Goal: Task Accomplishment & Management: Manage account settings

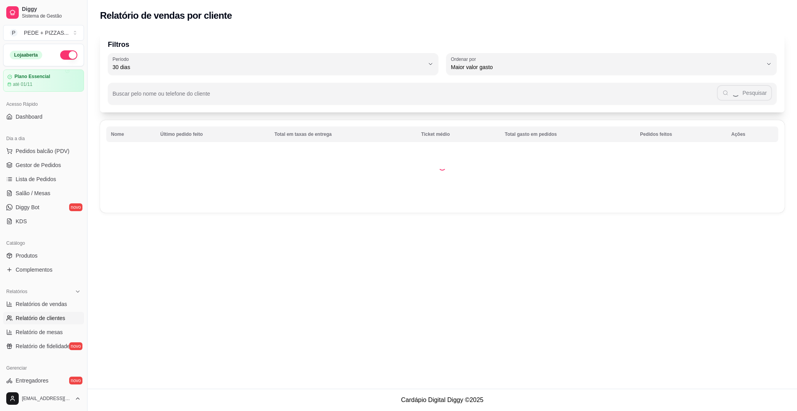
select select "30"
select select "HIGHEST_TOTAL_SPENT_WITH_ORDERS"
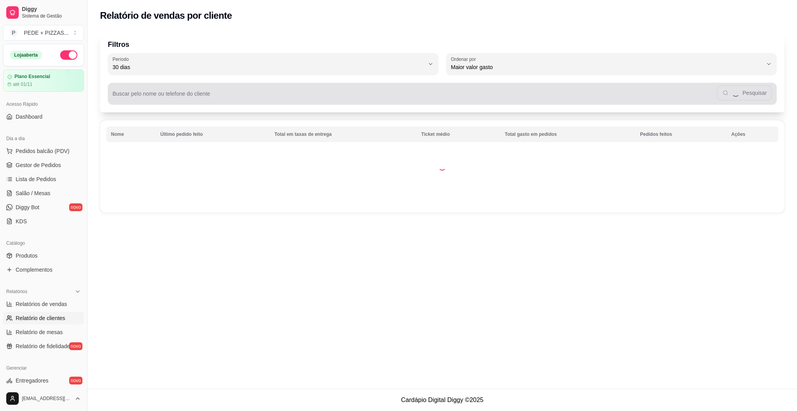
click at [228, 102] on div "Buscar pelo nome ou telefone do cliente Pesquisar" at bounding box center [442, 94] width 669 height 22
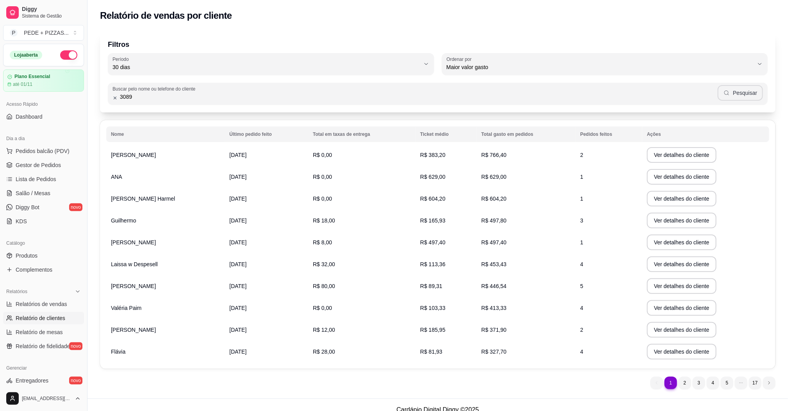
type input "3089"
click at [755, 97] on button "Pesquisar" at bounding box center [740, 93] width 45 height 16
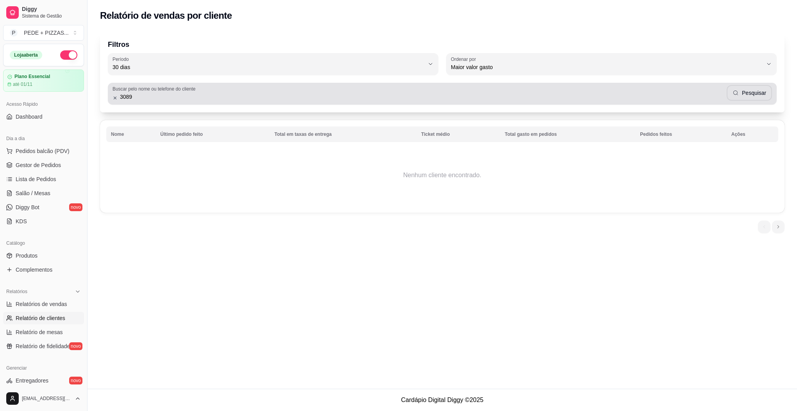
click at [116, 99] on icon at bounding box center [115, 97] width 5 height 5
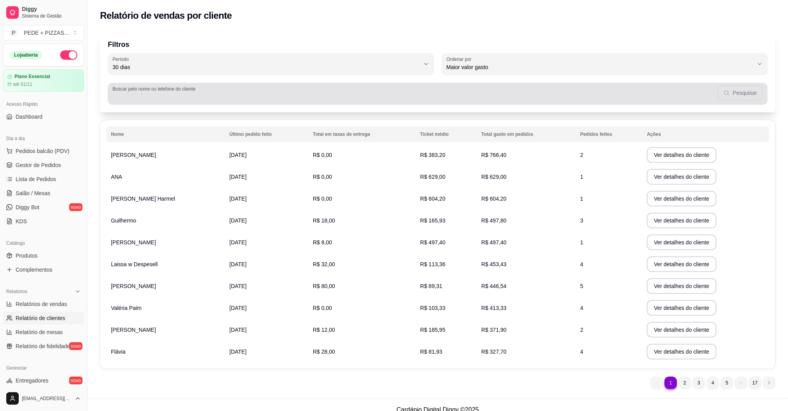
click at [154, 98] on input "Buscar pelo nome ou telefone do cliente" at bounding box center [415, 97] width 605 height 8
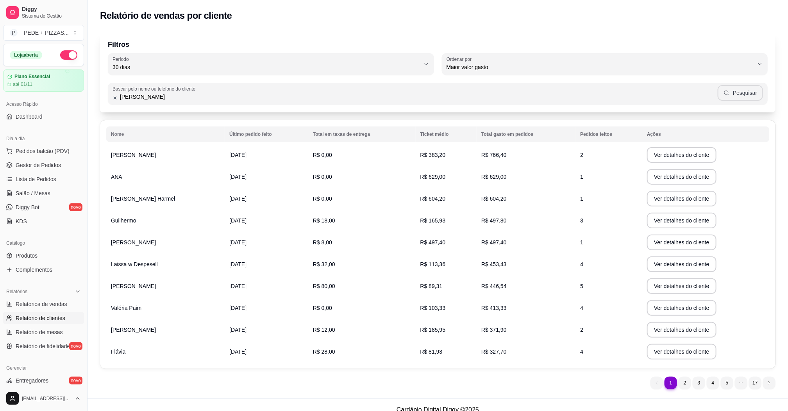
type input "[PERSON_NAME]"
click at [740, 89] on button "Pesquisar" at bounding box center [740, 93] width 45 height 16
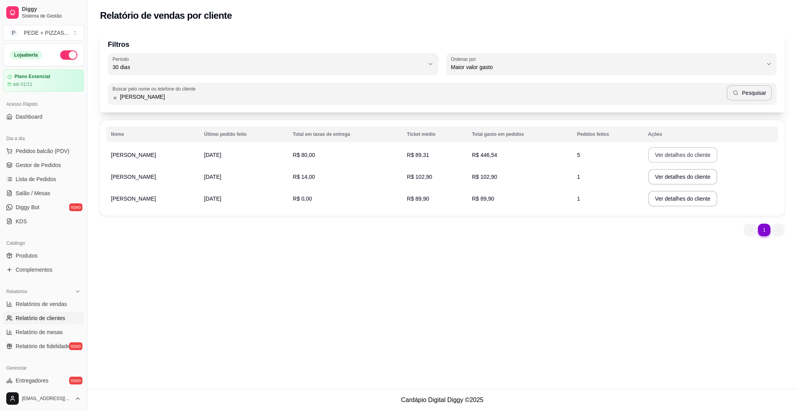
click at [674, 157] on button "Ver detalhes do cliente" at bounding box center [683, 155] width 70 height 16
click at [24, 170] on link "Gestor de Pedidos" at bounding box center [43, 165] width 81 height 13
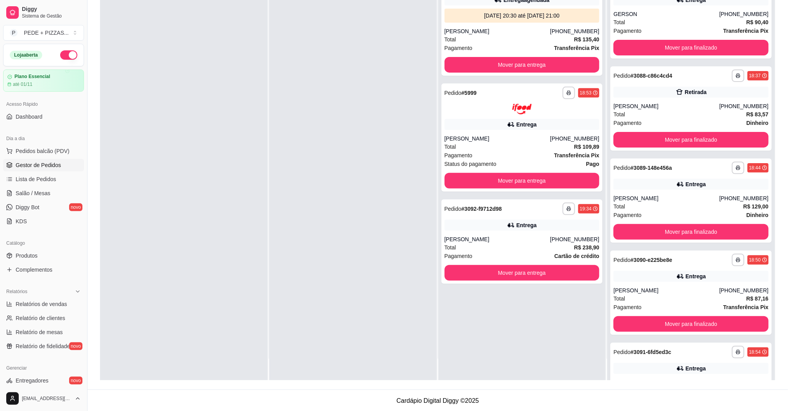
scroll to position [120, 0]
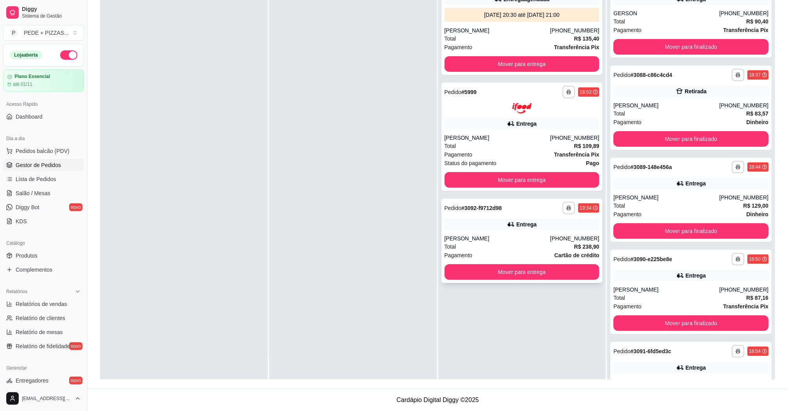
click at [495, 240] on div "[PERSON_NAME]" at bounding box center [498, 239] width 106 height 8
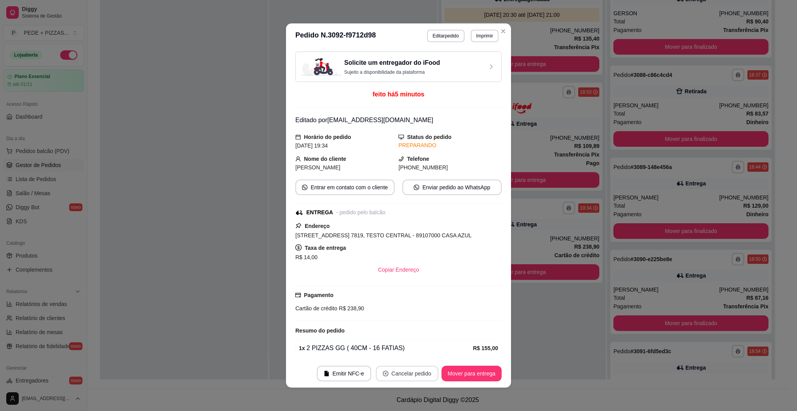
click at [403, 376] on button "Cancelar pedido" at bounding box center [407, 374] width 63 height 16
click at [425, 356] on button "Sim" at bounding box center [425, 354] width 30 height 15
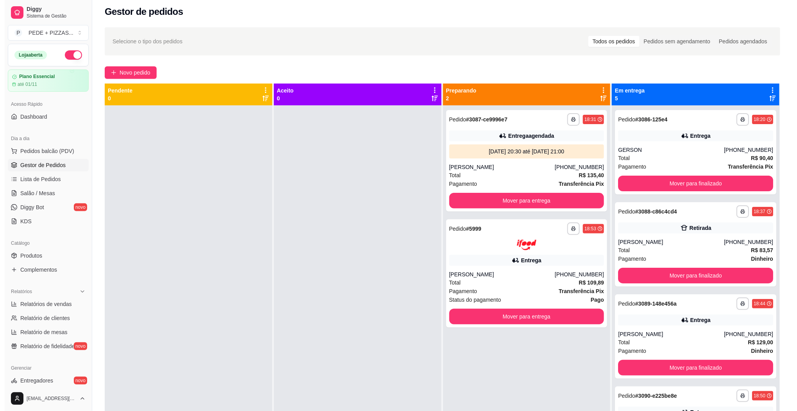
scroll to position [0, 0]
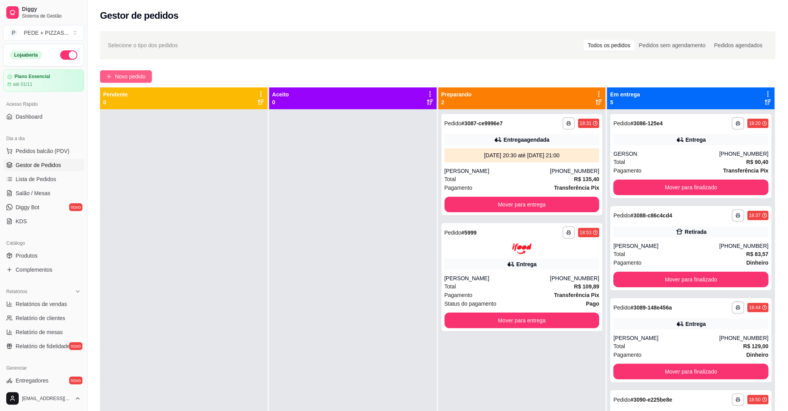
click at [141, 77] on span "Novo pedido" at bounding box center [130, 76] width 31 height 9
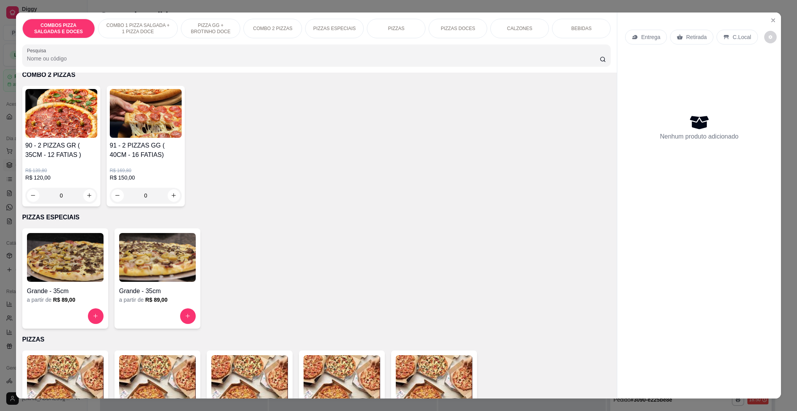
scroll to position [469, 0]
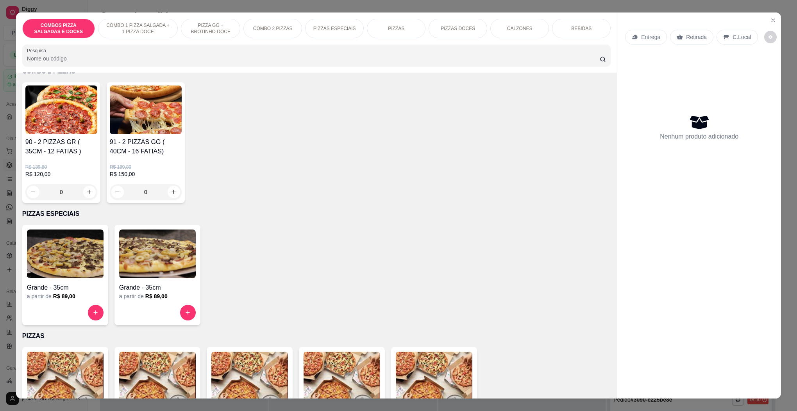
click at [143, 108] on img at bounding box center [146, 110] width 72 height 49
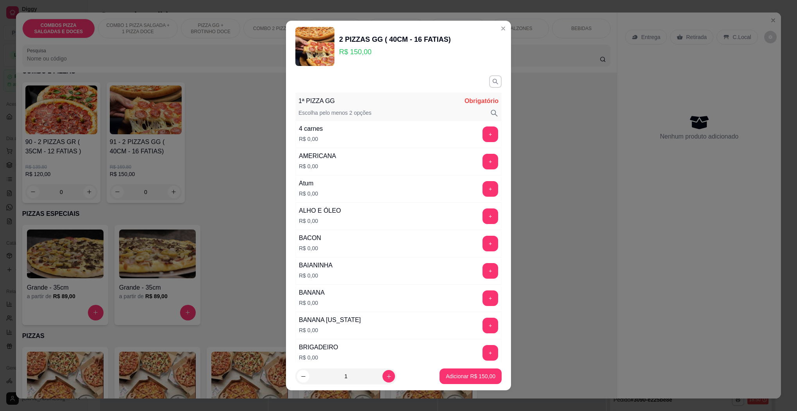
click at [326, 134] on div "4 carnes R$ 0,00 +" at bounding box center [398, 134] width 206 height 27
click at [483, 134] on button "+" at bounding box center [490, 134] width 15 height 15
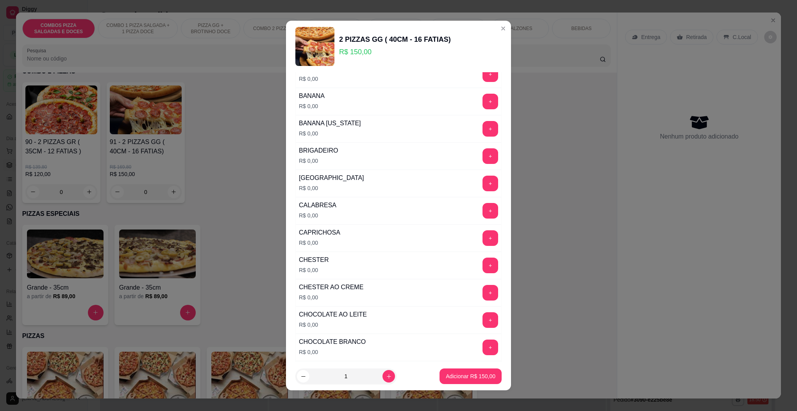
scroll to position [234, 0]
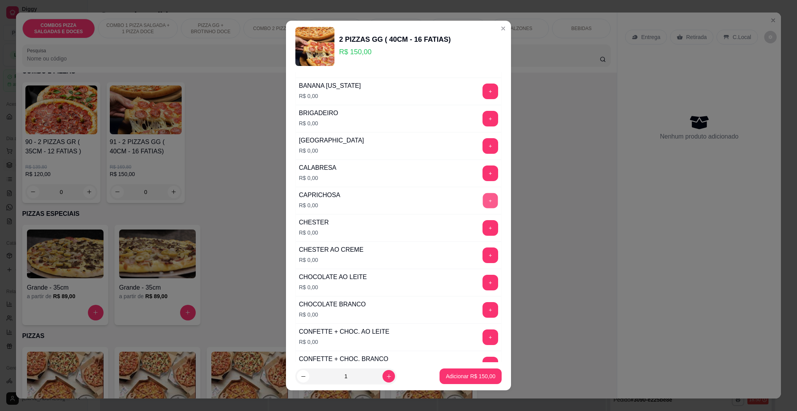
click at [483, 204] on button "+" at bounding box center [490, 200] width 15 height 15
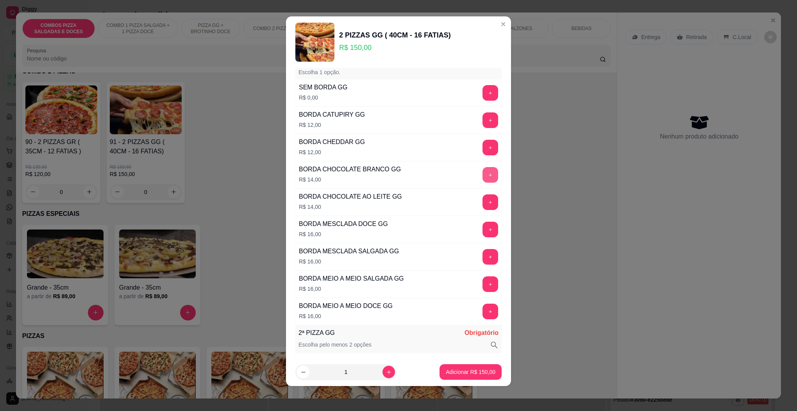
scroll to position [1933, 0]
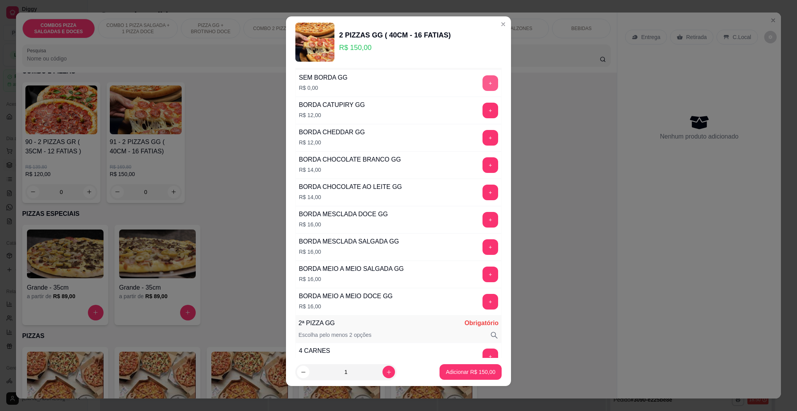
click at [483, 91] on button "+" at bounding box center [491, 83] width 16 height 16
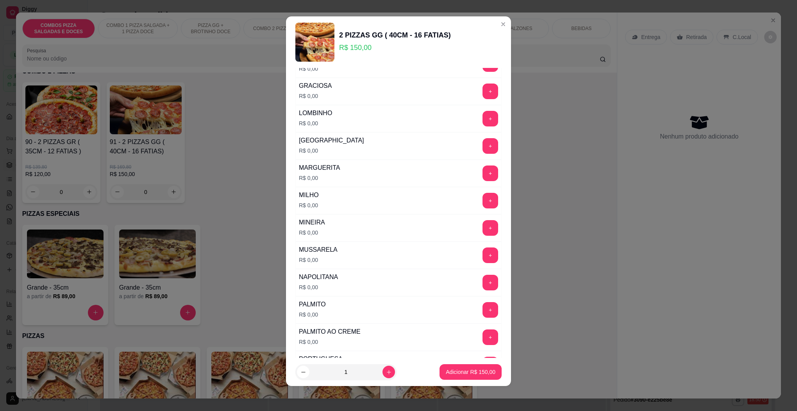
scroll to position [2561, 0]
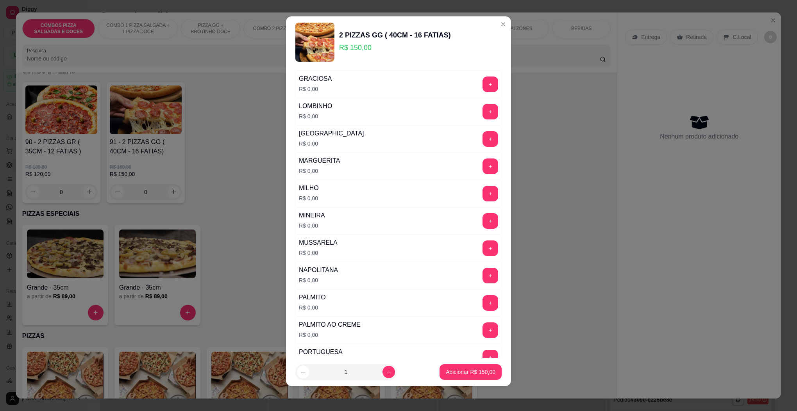
click at [483, 65] on button "+" at bounding box center [491, 57] width 16 height 16
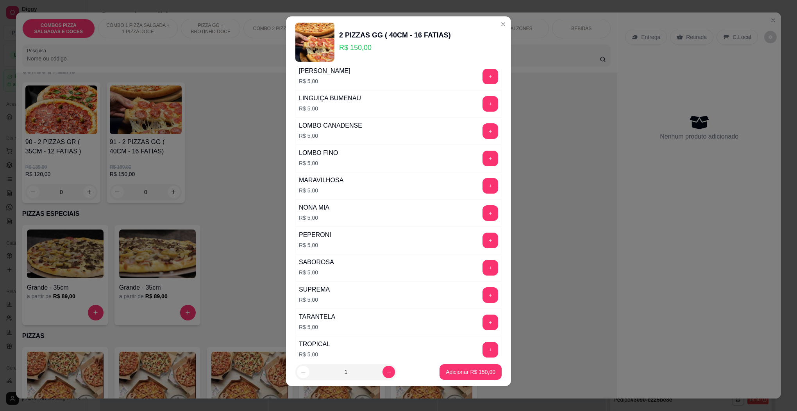
scroll to position [3558, 0]
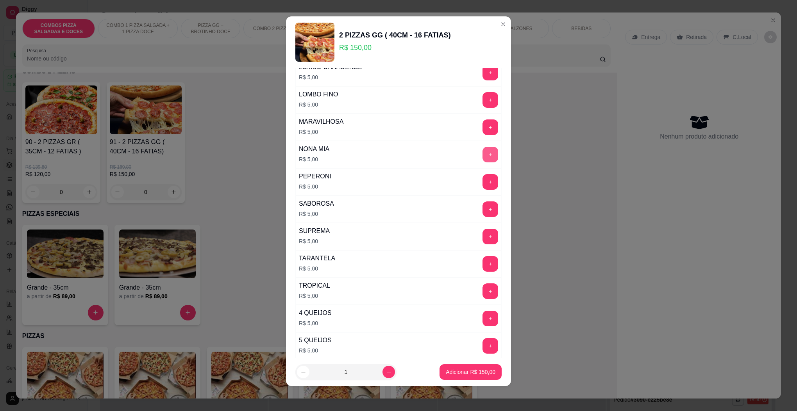
click at [483, 163] on button "+" at bounding box center [491, 155] width 16 height 16
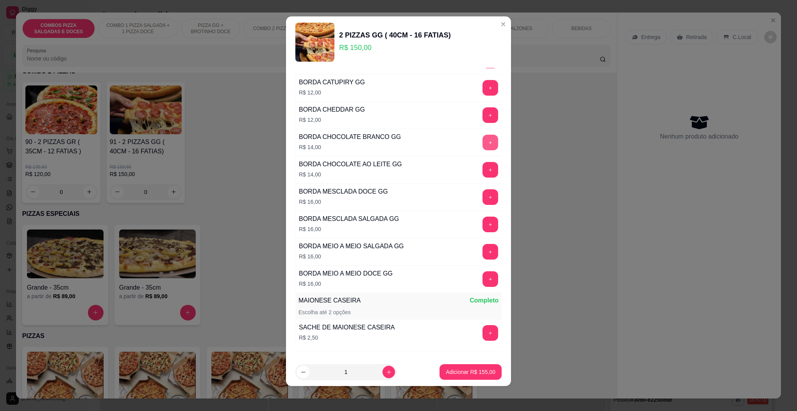
scroll to position [4122, 0]
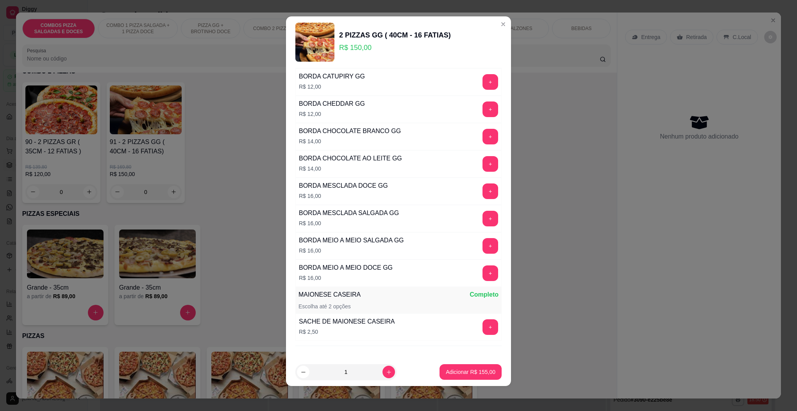
click at [483, 63] on button "+" at bounding box center [491, 55] width 16 height 16
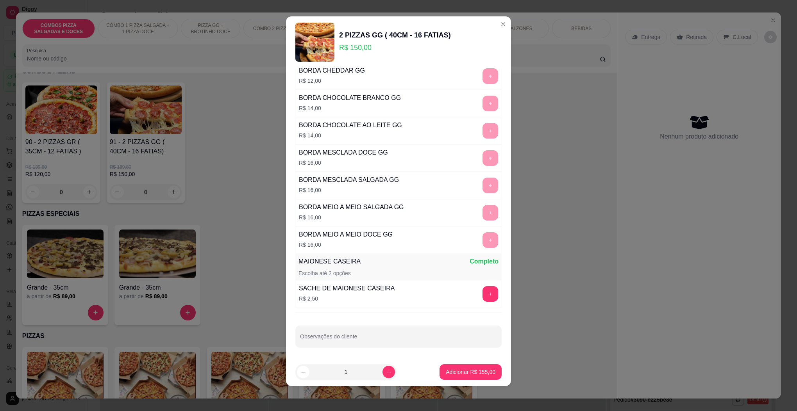
scroll to position [4213, 0]
click at [466, 370] on p "Adicionar R$ 155,00" at bounding box center [471, 372] width 48 height 7
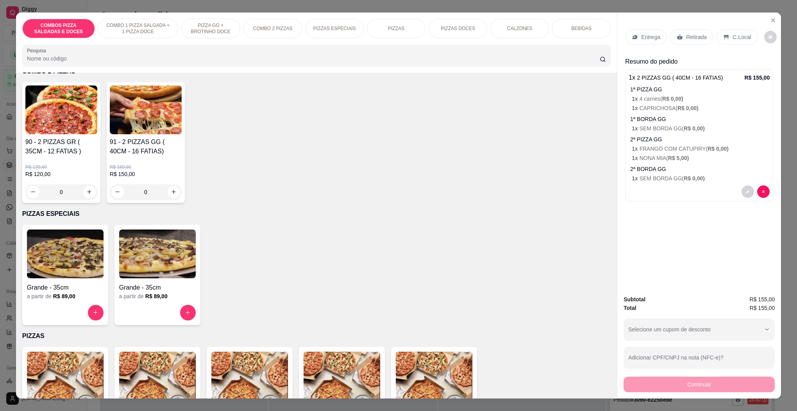
click at [388, 26] on p "PIZZAS" at bounding box center [396, 28] width 16 height 6
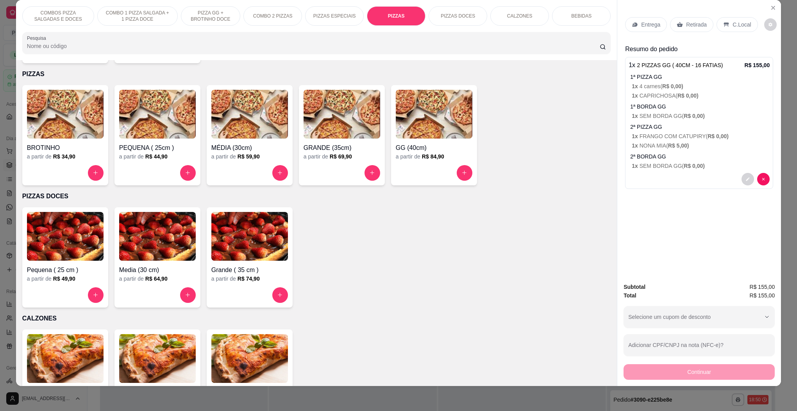
click at [331, 116] on img at bounding box center [342, 114] width 77 height 49
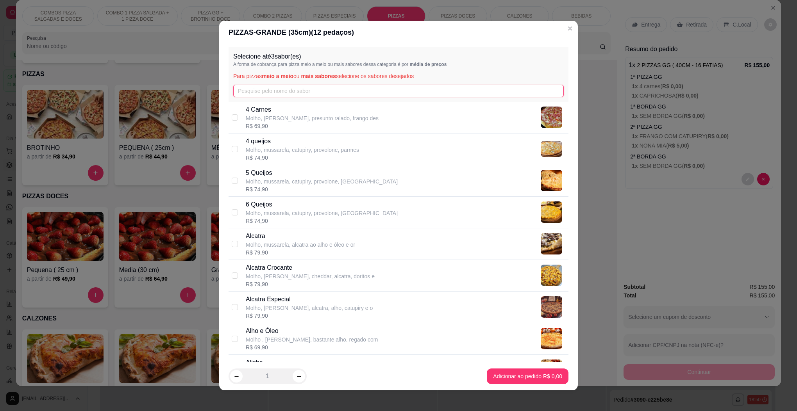
drag, startPoint x: 272, startPoint y: 89, endPoint x: 278, endPoint y: 90, distance: 5.9
click at [273, 90] on input "text" at bounding box center [398, 91] width 331 height 13
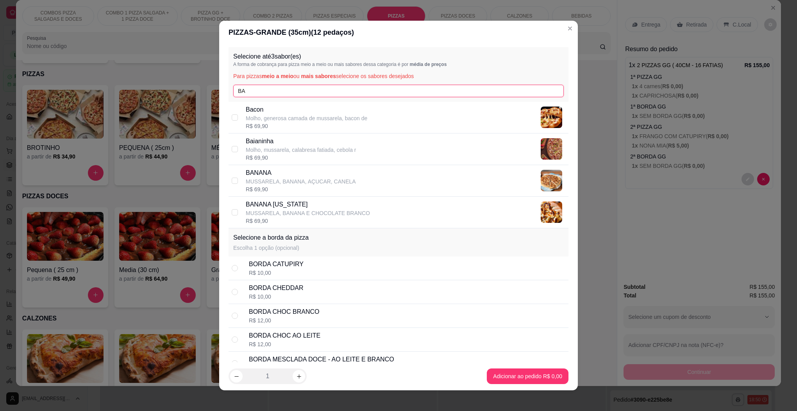
type input "BA"
click at [270, 214] on p "MUSSARELA, BANANA E CHOCOLATE BRANCO" at bounding box center [308, 213] width 124 height 8
checkbox input "true"
drag, startPoint x: 275, startPoint y: 81, endPoint x: 268, endPoint y: 84, distance: 7.5
click at [268, 82] on div "Selecione até 3 sabor(es) A forma de cobrança para pizza meio a meio ou mais sa…" at bounding box center [399, 74] width 340 height 55
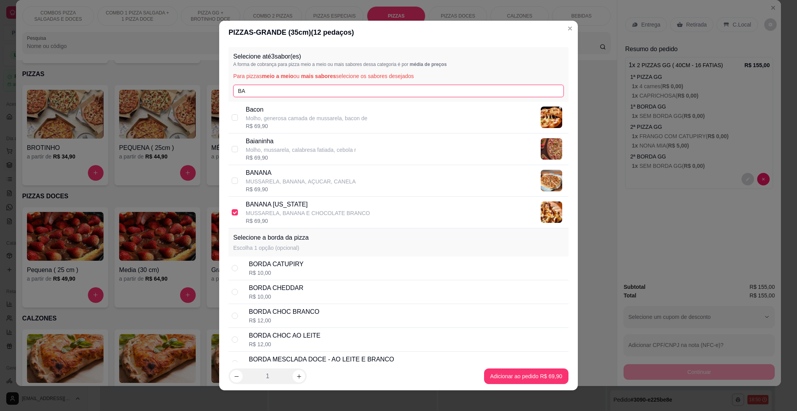
drag, startPoint x: 250, startPoint y: 86, endPoint x: 230, endPoint y: 91, distance: 20.5
click at [233, 91] on input "BA" at bounding box center [398, 91] width 331 height 13
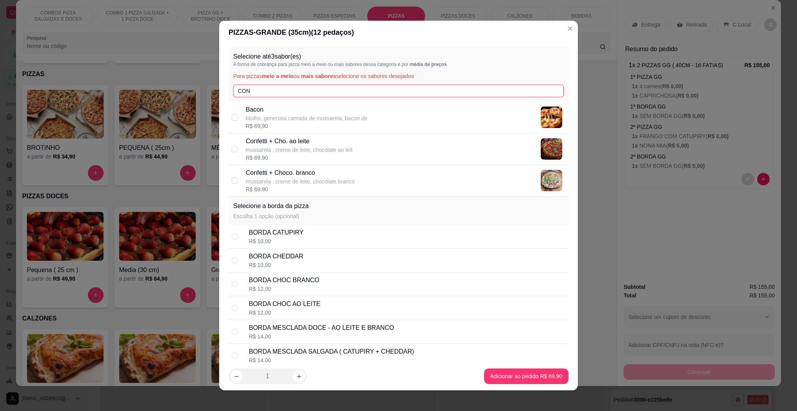
type input "CON"
click at [271, 146] on p "Confetti + Cho. ao leite" at bounding box center [299, 141] width 107 height 9
checkbox input "true"
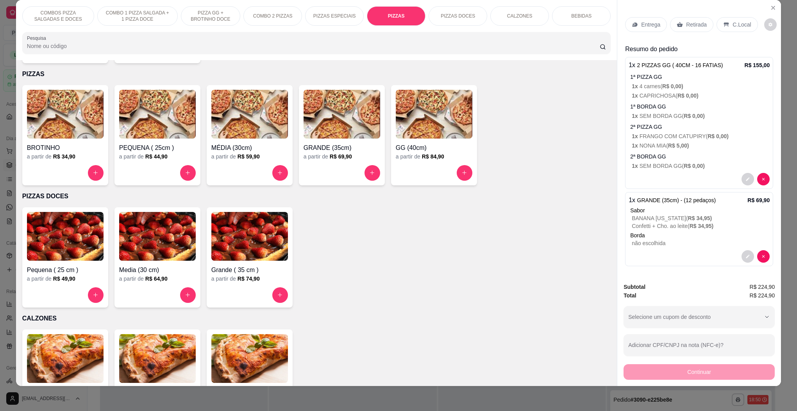
click at [641, 26] on p "Entrega" at bounding box center [650, 25] width 19 height 8
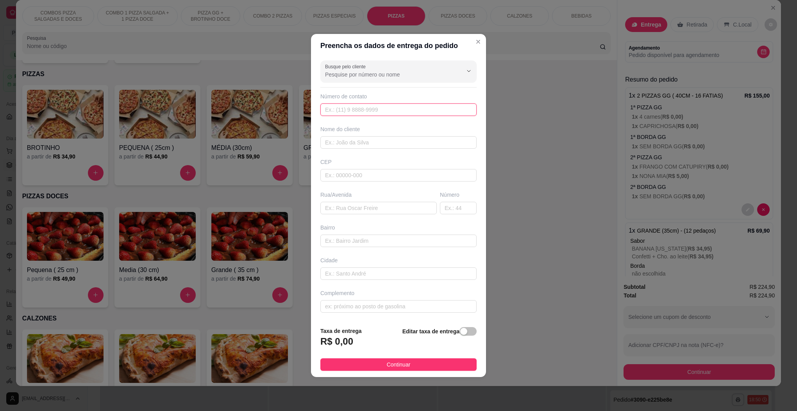
click at [365, 108] on input "text" at bounding box center [398, 110] width 156 height 13
type input "[PHONE_NUMBER]"
click at [361, 140] on input "text" at bounding box center [398, 142] width 156 height 13
type input "[PERSON_NAME]"
type input "89107000"
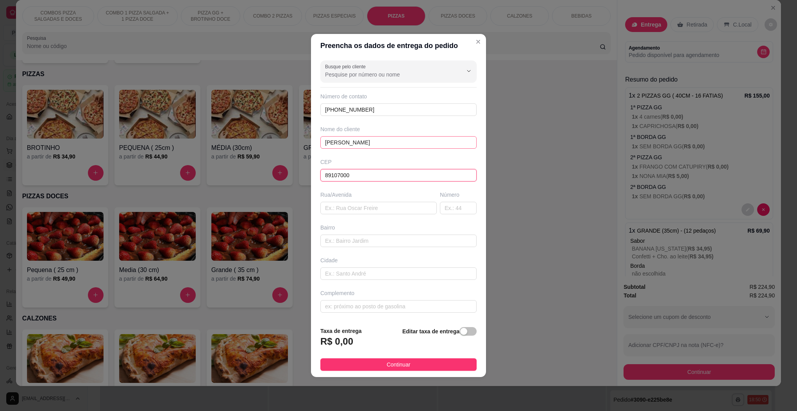
type input "Pomerode"
type input "89107000"
type input "RUA DOS ATIRADORES"
type input "7819"
type input "TESTO CENTRAL"
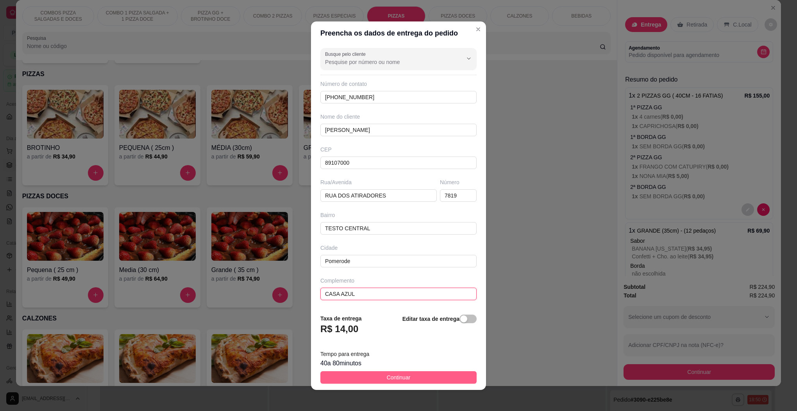
type input "CASA AZUL"
click at [397, 378] on span "Continuar" at bounding box center [399, 378] width 24 height 9
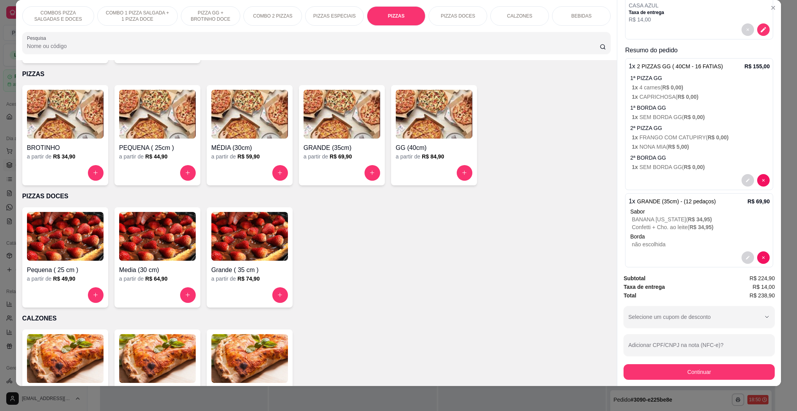
scroll to position [150, 0]
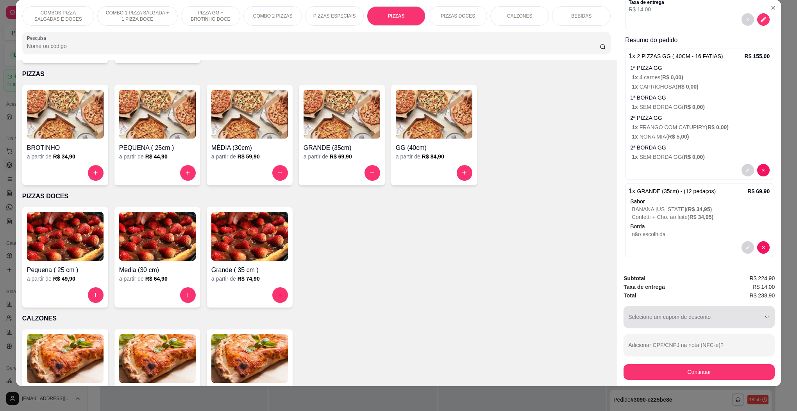
click at [764, 317] on icon "button" at bounding box center [767, 317] width 6 height 6
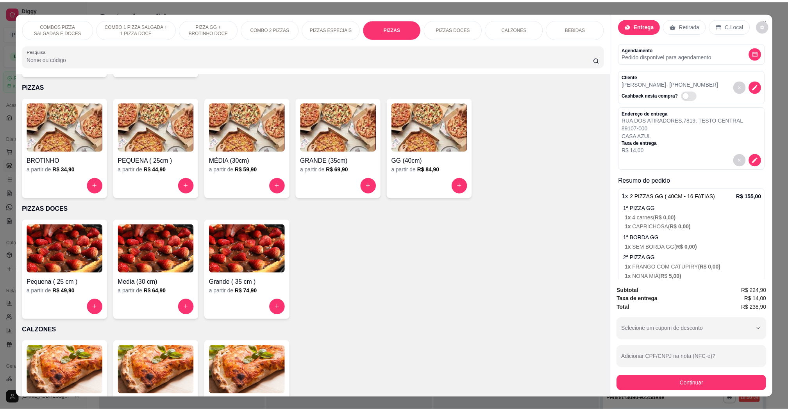
scroll to position [0, 0]
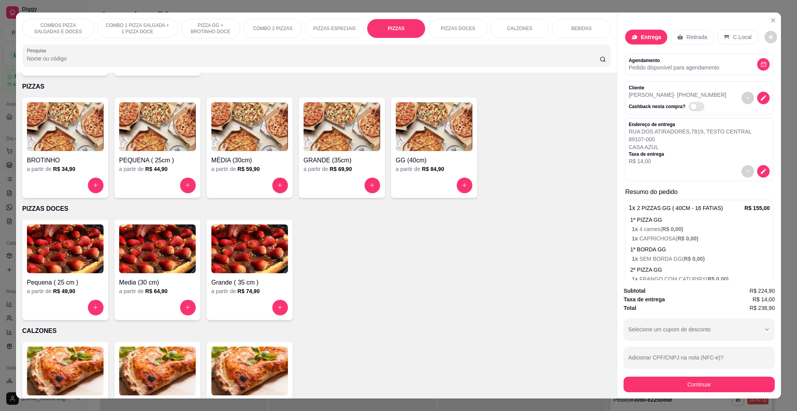
click at [690, 107] on span "Automatic updates" at bounding box center [693, 107] width 6 height 6
click at [688, 108] on input "Automatic updates" at bounding box center [690, 110] width 5 height 5
checkbox input "true"
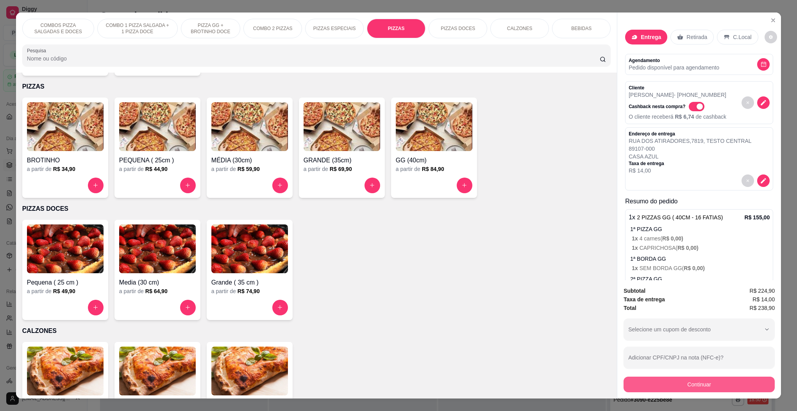
click at [699, 383] on button "Continuar" at bounding box center [699, 385] width 151 height 16
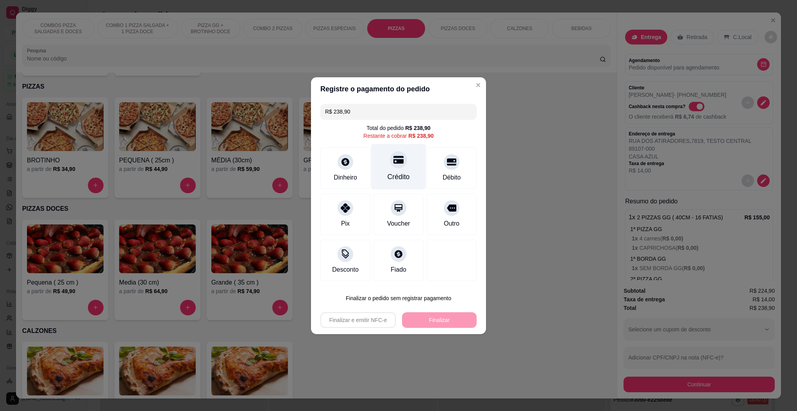
click at [401, 162] on div at bounding box center [398, 159] width 17 height 17
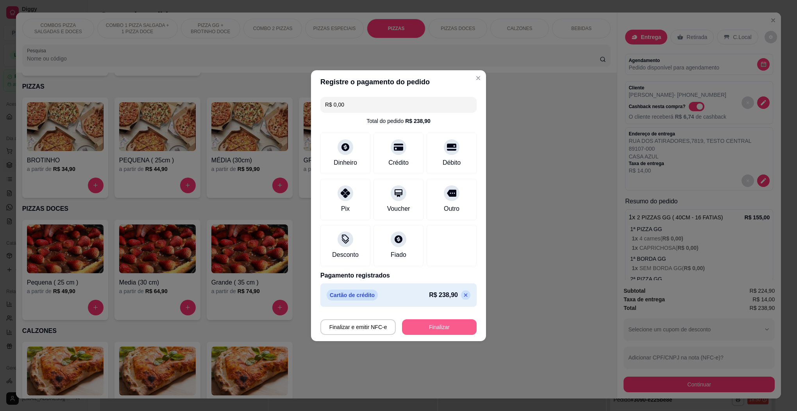
click at [448, 326] on button "Finalizar" at bounding box center [439, 328] width 75 height 16
type input "-R$ 238,90"
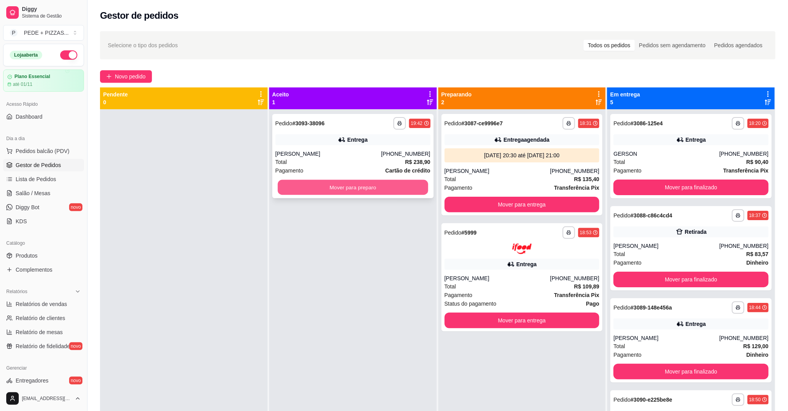
click at [304, 183] on button "Mover para preparo" at bounding box center [353, 187] width 150 height 15
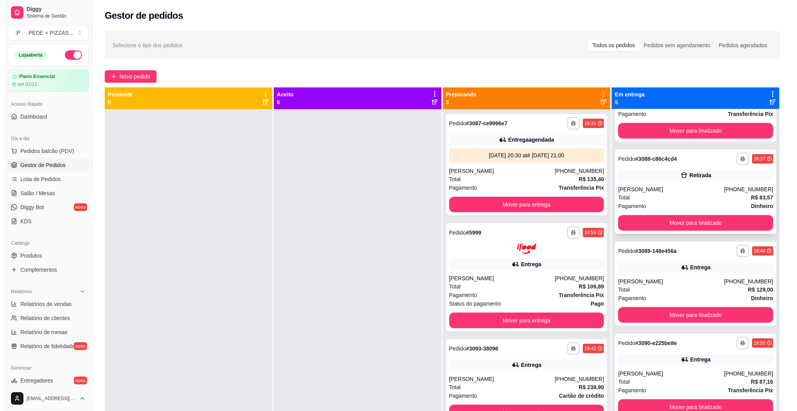
scroll to position [21, 0]
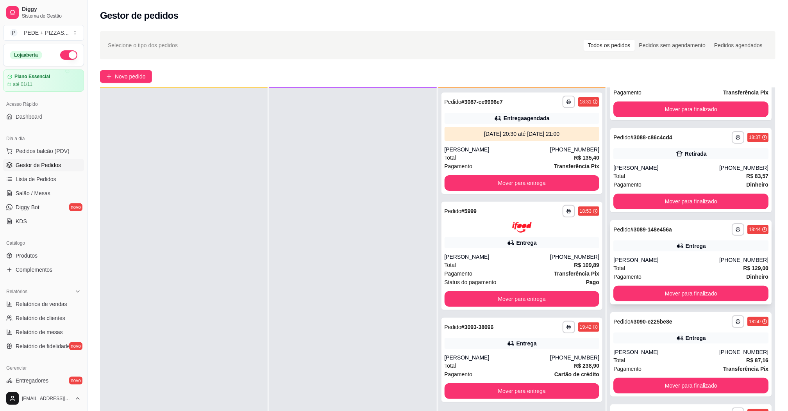
click at [632, 265] on div "Total R$ 129,00" at bounding box center [690, 268] width 155 height 9
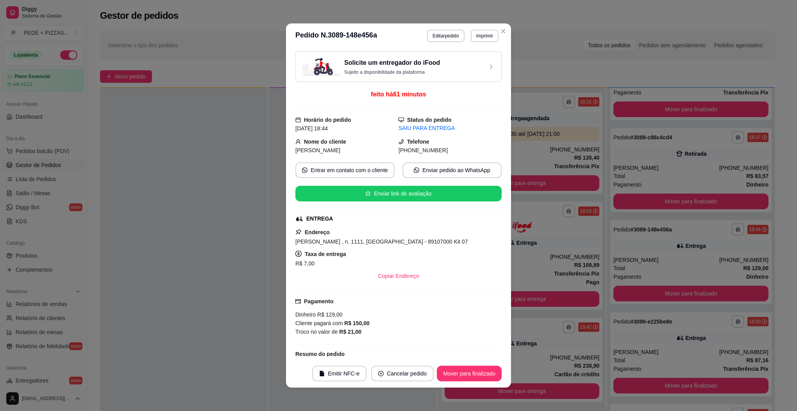
scroll to position [117, 0]
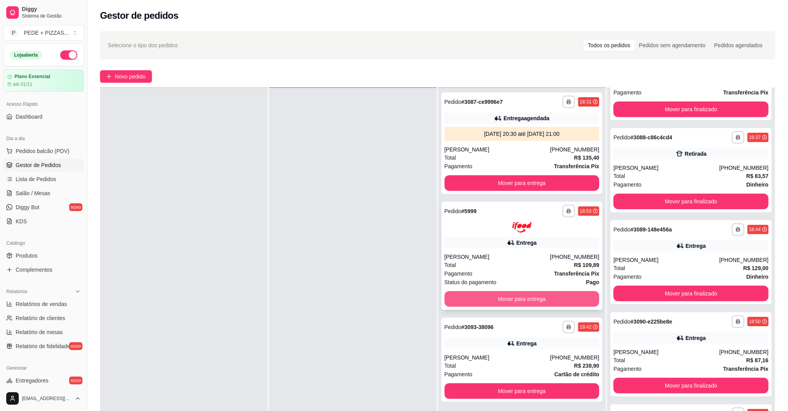
click at [552, 292] on button "Mover para entrega" at bounding box center [522, 299] width 155 height 16
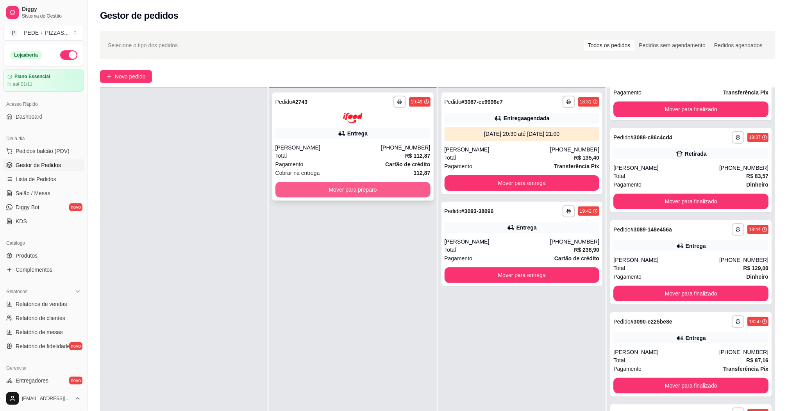
click at [347, 188] on button "Mover para preparo" at bounding box center [352, 190] width 155 height 16
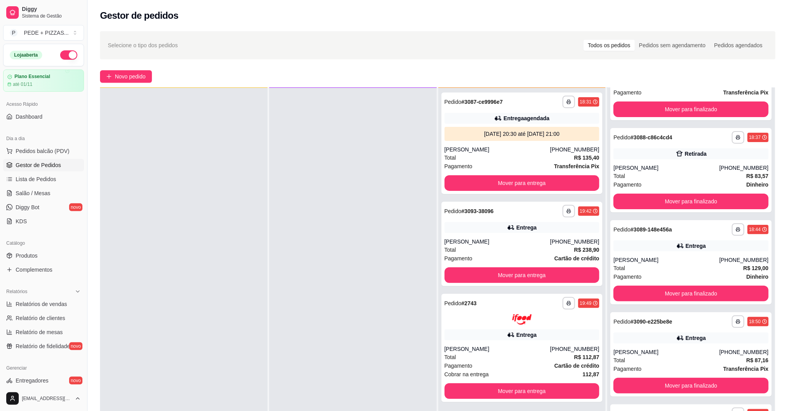
click at [128, 68] on div "**********" at bounding box center [438, 268] width 701 height 482
click at [127, 70] on button "Novo pedido" at bounding box center [126, 76] width 52 height 13
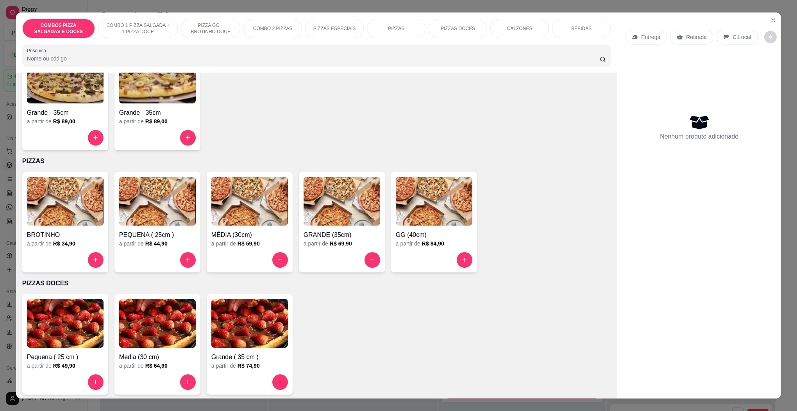
scroll to position [645, 0]
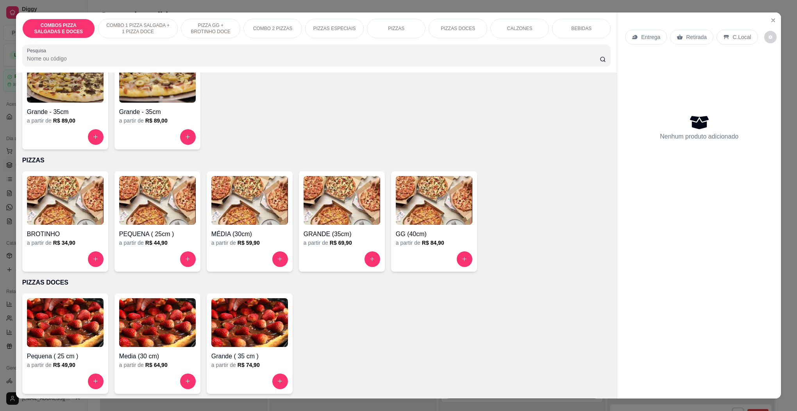
click at [449, 203] on img at bounding box center [434, 200] width 77 height 49
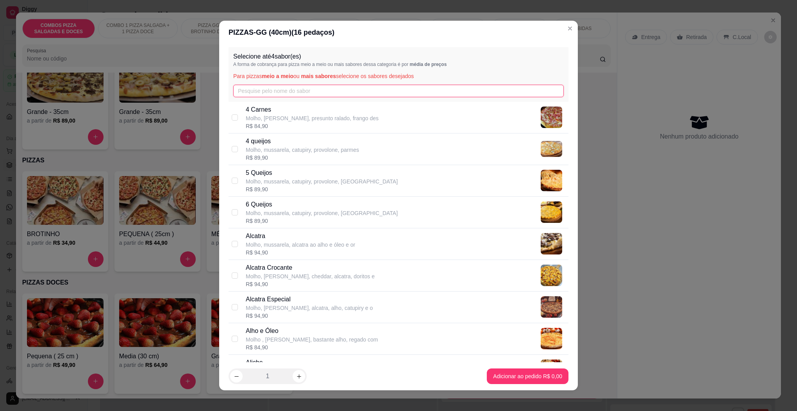
click at [320, 90] on input "text" at bounding box center [398, 91] width 331 height 13
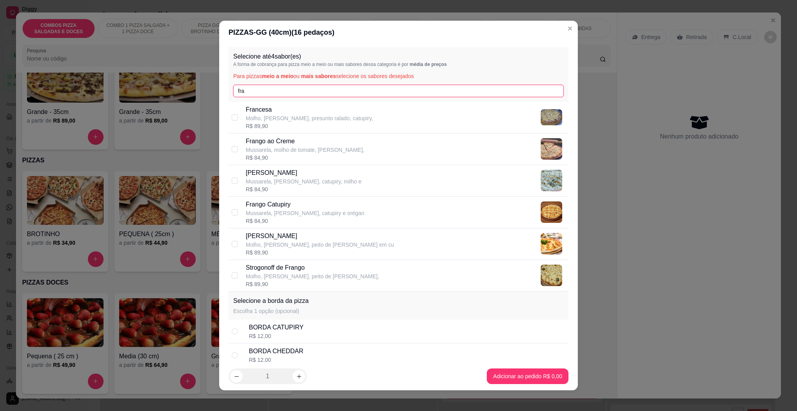
type input "fra"
drag, startPoint x: 273, startPoint y: 209, endPoint x: 261, endPoint y: 141, distance: 69.0
click at [273, 209] on p "Frango Catupiry" at bounding box center [305, 204] width 118 height 9
checkbox input "true"
click at [250, 97] on input "fra" at bounding box center [398, 91] width 331 height 13
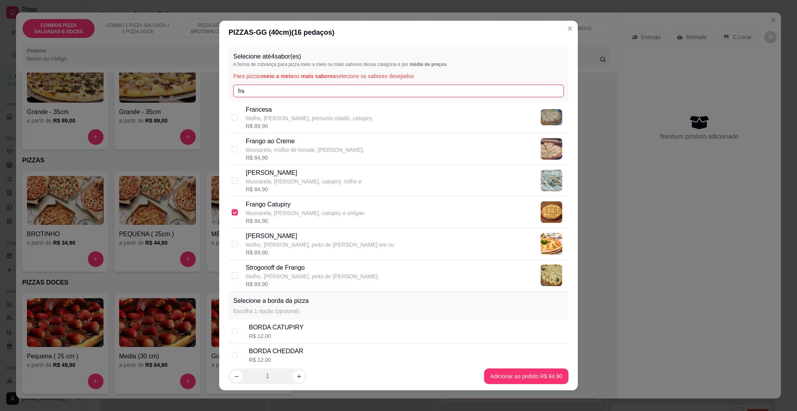
click at [250, 97] on input "fra" at bounding box center [398, 91] width 331 height 13
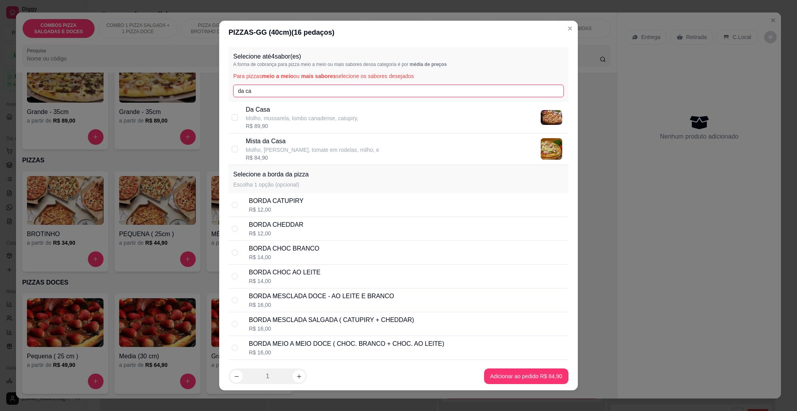
type input "da ca"
drag, startPoint x: 261, startPoint y: 121, endPoint x: 264, endPoint y: 101, distance: 19.7
click at [261, 121] on p "Molho, mussarela, lombo canadense, catupiry," at bounding box center [302, 118] width 113 height 8
checkbox input "true"
click at [266, 89] on input "da ca" at bounding box center [398, 91] width 331 height 13
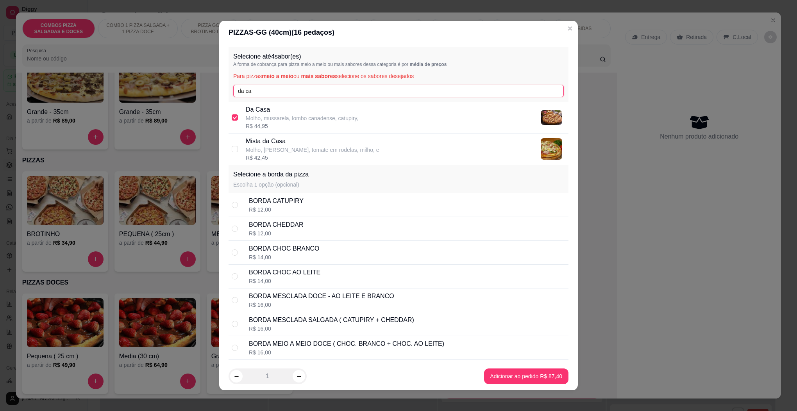
click at [266, 89] on input "da ca" at bounding box center [398, 91] width 331 height 13
type input "d"
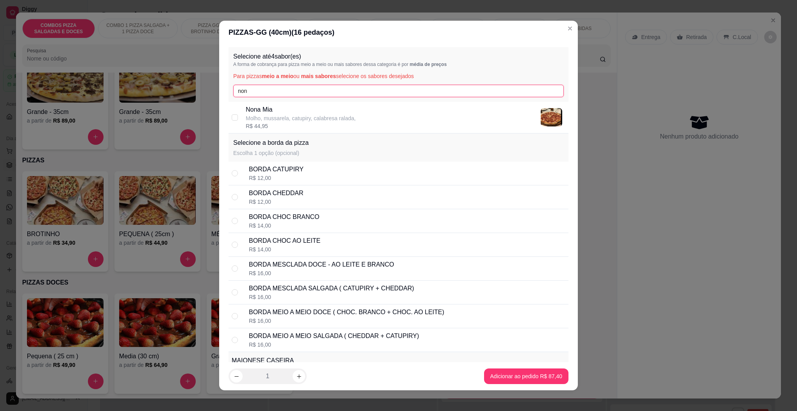
type input "non"
click at [264, 135] on div "Selecione a borda da pizza Escolha 1 opção (opcional)" at bounding box center [399, 148] width 340 height 28
click at [266, 121] on p "Molho, mussarela, catupiry, calabresa ralada," at bounding box center [301, 118] width 110 height 8
checkbox input "true"
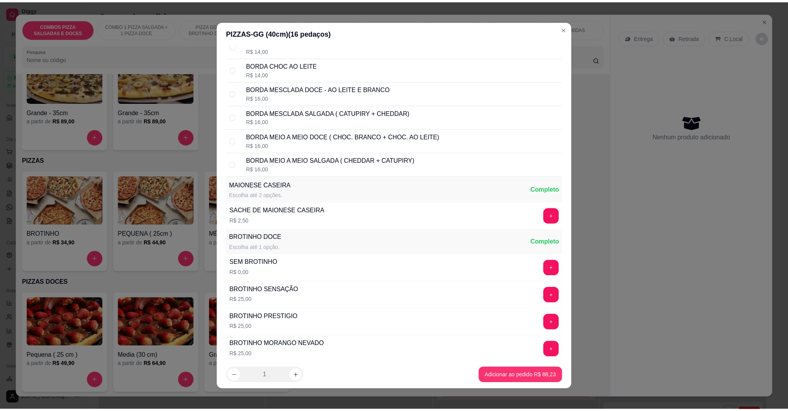
scroll to position [59, 0]
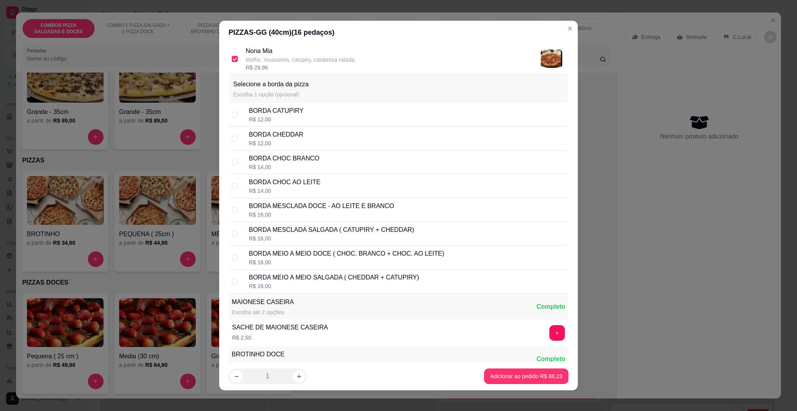
click at [290, 156] on div "BORDA CHOC BRANCO" at bounding box center [284, 158] width 70 height 9
radio input "true"
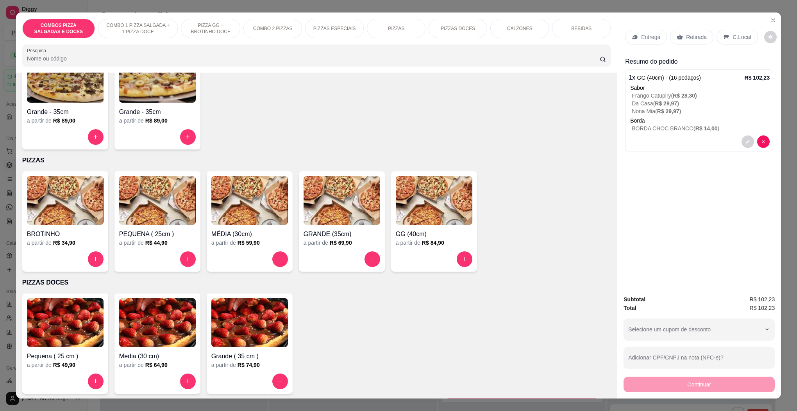
click at [679, 39] on icon at bounding box center [680, 37] width 6 height 6
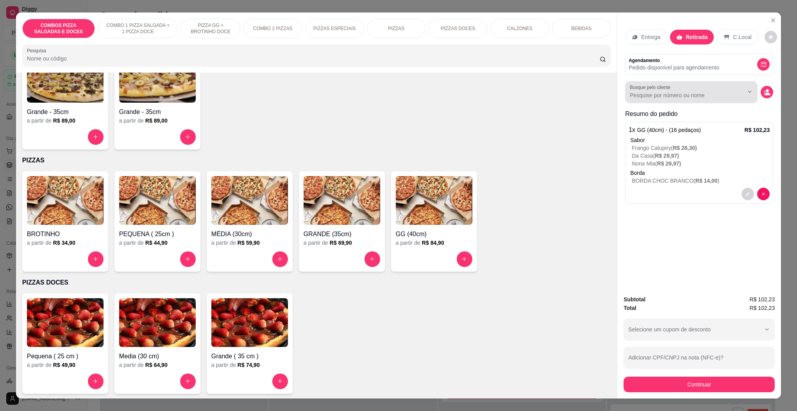
click at [659, 94] on input "Busque pelo cliente" at bounding box center [680, 95] width 101 height 8
type input "[PERSON_NAME]"
click at [737, 93] on icon "Show suggestions" at bounding box center [739, 92] width 6 height 6
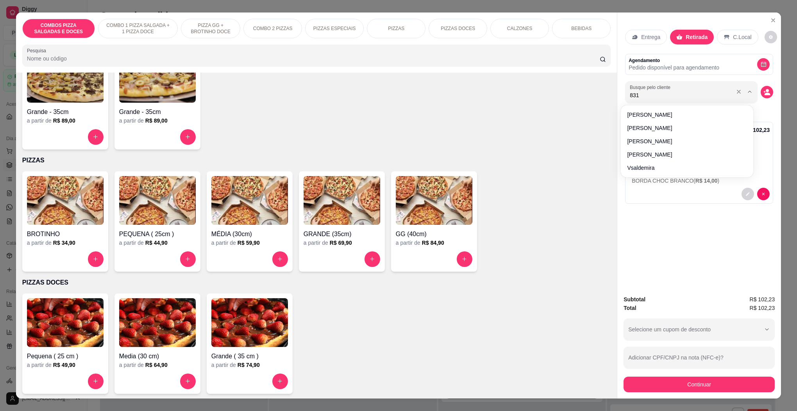
type input "8313"
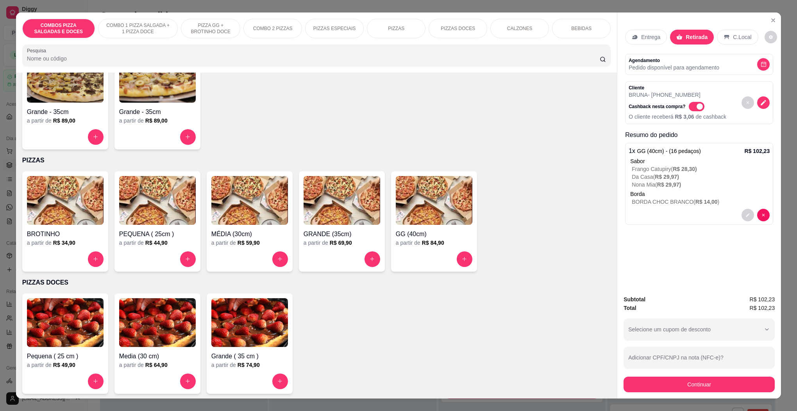
click at [689, 106] on span "Automatic updates" at bounding box center [697, 106] width 16 height 9
click at [688, 108] on input "Automatic updates" at bounding box center [690, 110] width 5 height 5
checkbox input "false"
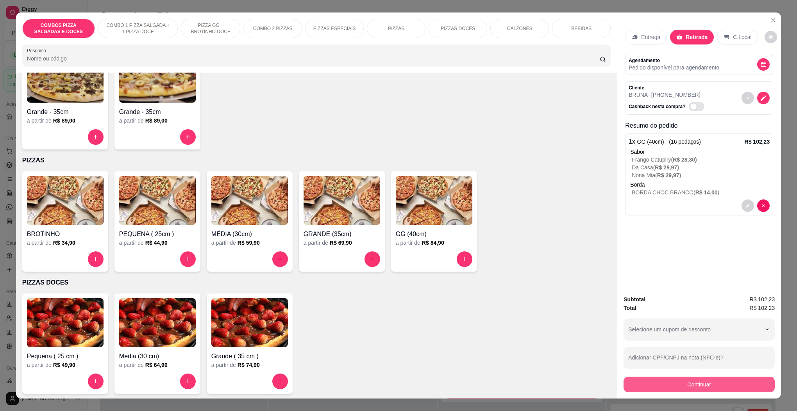
click at [676, 377] on div "Continuar" at bounding box center [699, 384] width 151 height 18
click at [695, 390] on button "Continuar" at bounding box center [699, 385] width 151 height 16
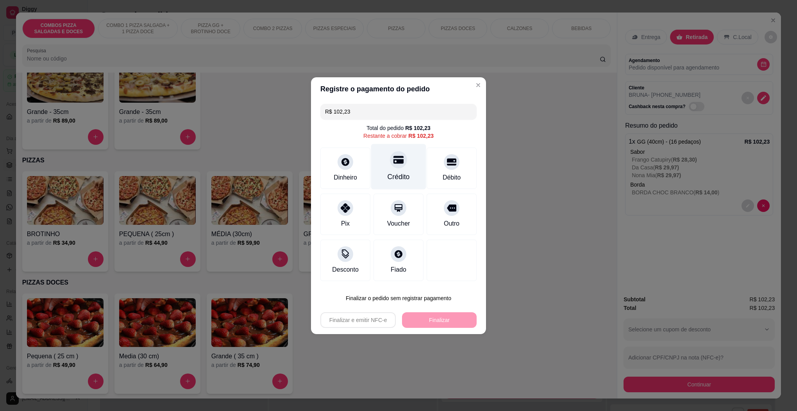
click at [408, 165] on div "Crédito" at bounding box center [398, 167] width 55 height 46
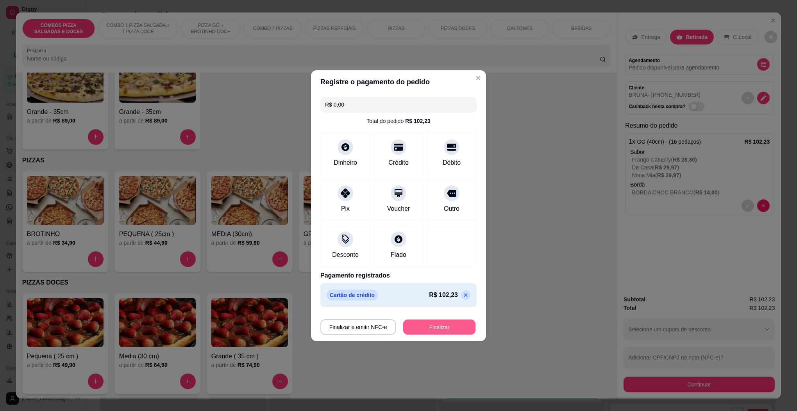
click at [420, 324] on button "Finalizar" at bounding box center [439, 327] width 72 height 15
type input "-R$ 102,23"
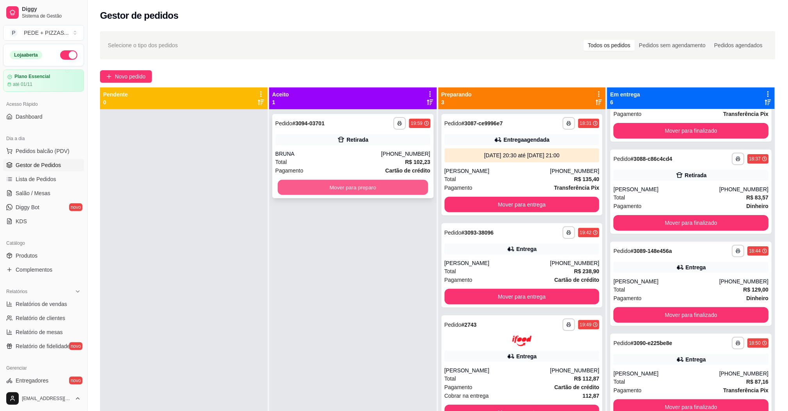
click at [325, 185] on button "Mover para preparo" at bounding box center [353, 187] width 150 height 15
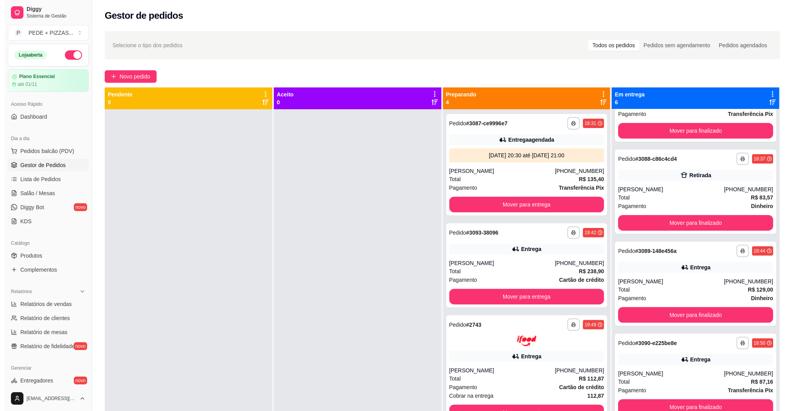
scroll to position [21, 0]
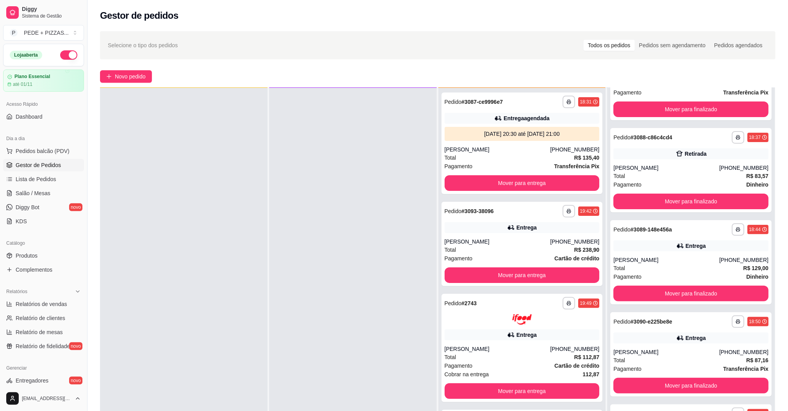
drag, startPoint x: 385, startPoint y: 228, endPoint x: 377, endPoint y: 214, distance: 16.3
click at [377, 214] on div at bounding box center [353, 293] width 168 height 411
click at [463, 270] on button "Mover para entrega" at bounding box center [522, 275] width 150 height 15
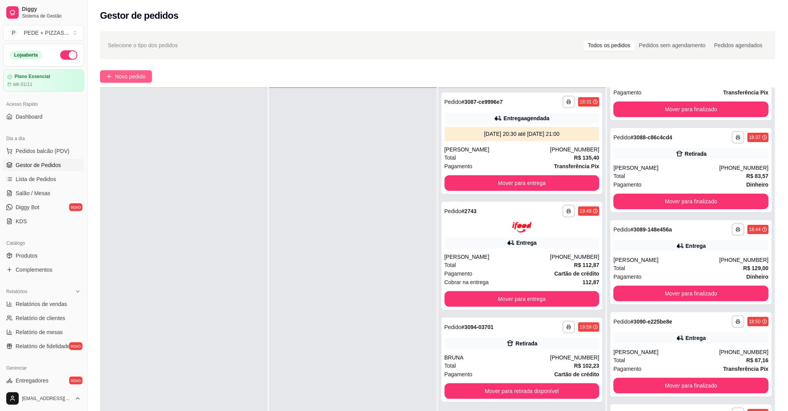
click at [121, 73] on span "Novo pedido" at bounding box center [130, 76] width 31 height 9
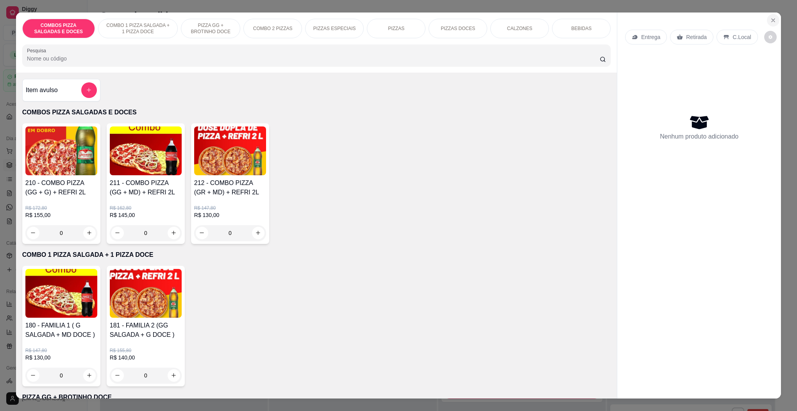
click at [770, 18] on icon "Close" at bounding box center [773, 20] width 6 height 6
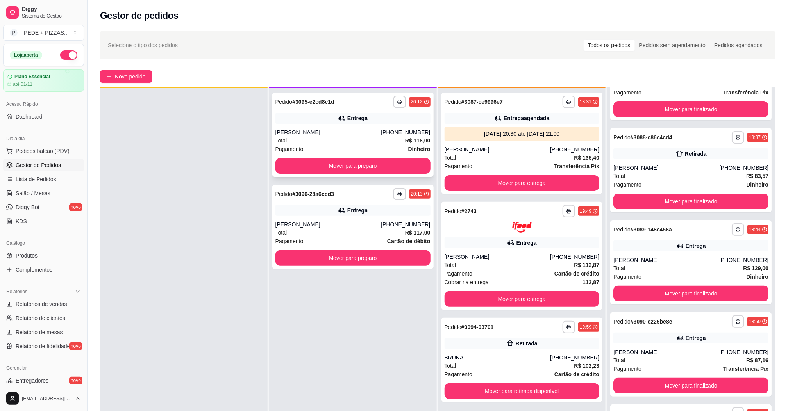
click at [326, 135] on div "[PERSON_NAME]" at bounding box center [328, 133] width 106 height 8
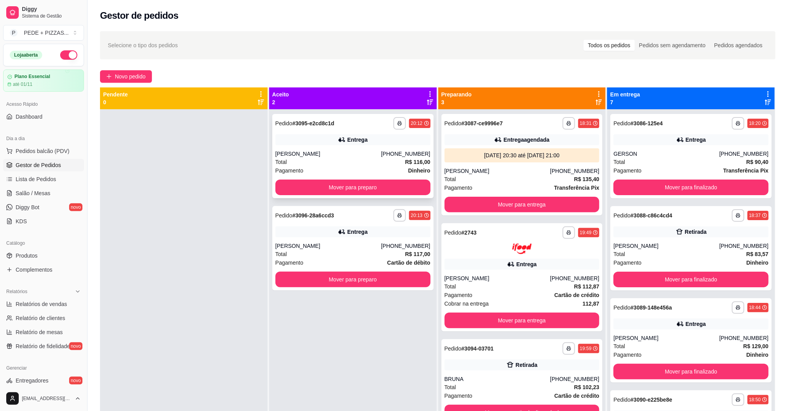
click at [319, 174] on div "Pagamento Dinheiro" at bounding box center [352, 170] width 155 height 9
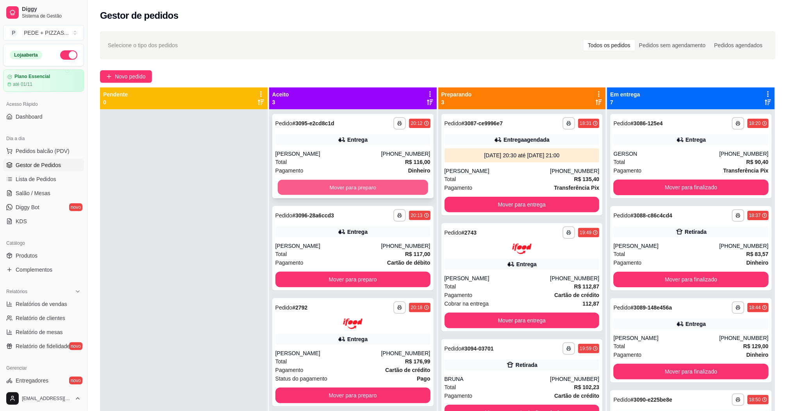
click at [299, 188] on button "Mover para preparo" at bounding box center [353, 187] width 150 height 15
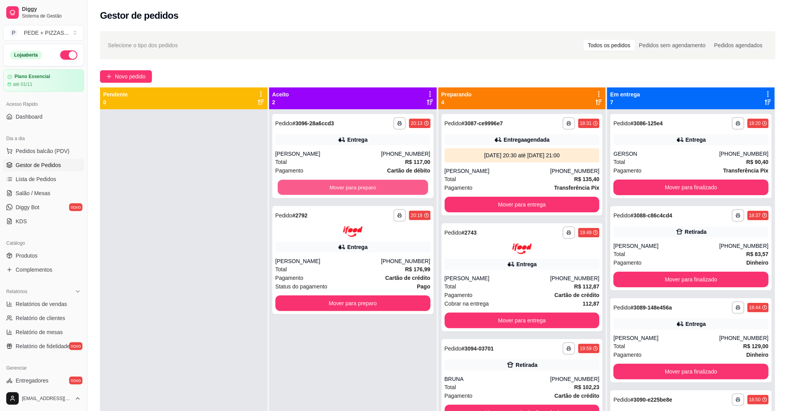
click at [299, 188] on button "Mover para preparo" at bounding box center [353, 187] width 150 height 15
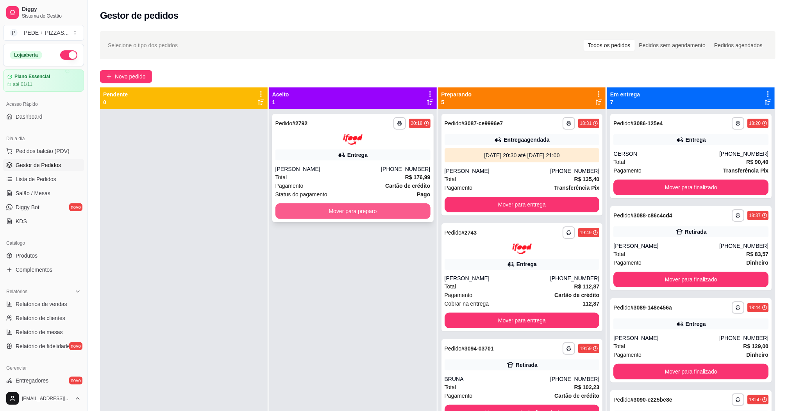
click at [298, 212] on button "Mover para preparo" at bounding box center [352, 212] width 155 height 16
click at [297, 192] on span "Status do pagamento" at bounding box center [301, 194] width 52 height 9
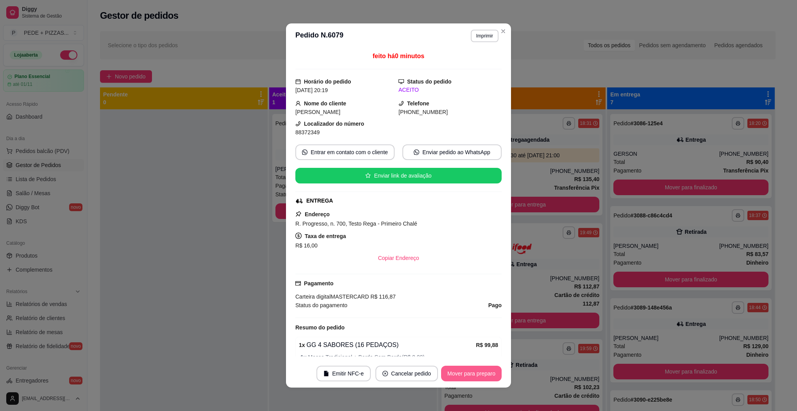
click at [467, 377] on button "Mover para preparo" at bounding box center [471, 374] width 61 height 16
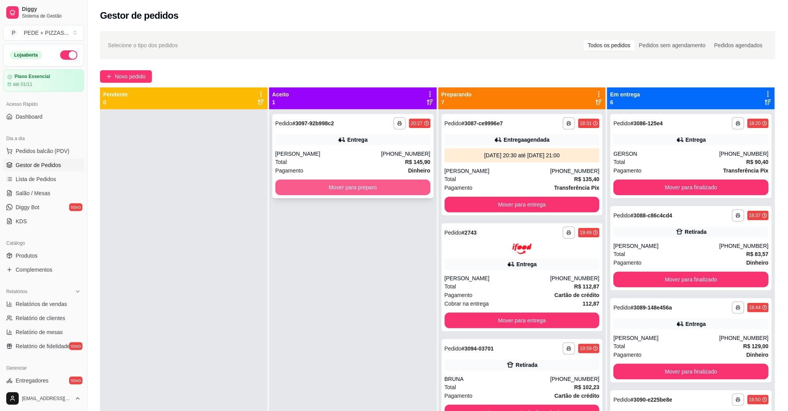
click at [350, 189] on button "Mover para preparo" at bounding box center [352, 188] width 155 height 16
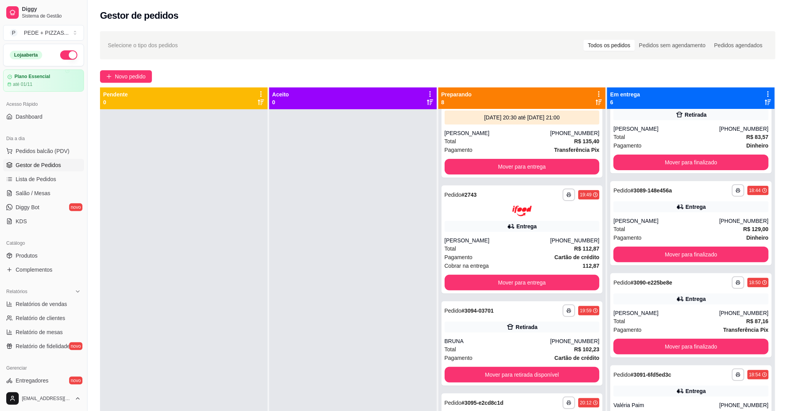
scroll to position [59, 0]
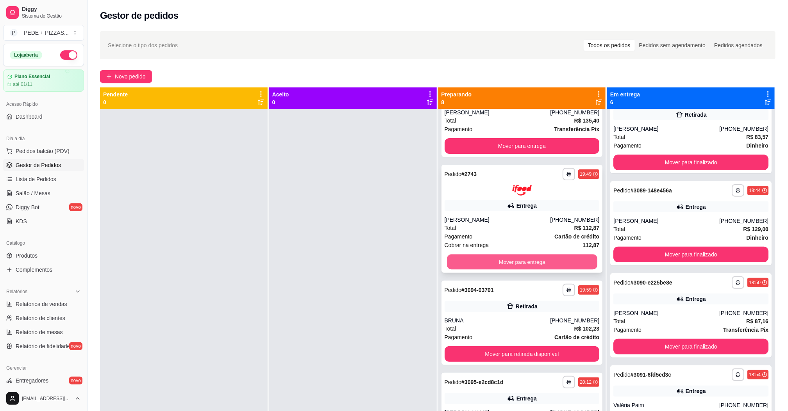
click at [481, 254] on button "Mover para entrega" at bounding box center [522, 261] width 150 height 15
click at [483, 254] on button "Mover para entrega" at bounding box center [522, 262] width 155 height 16
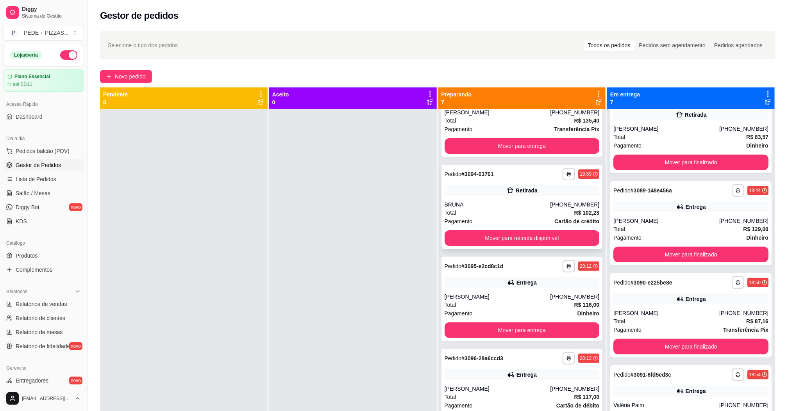
scroll to position [0, 0]
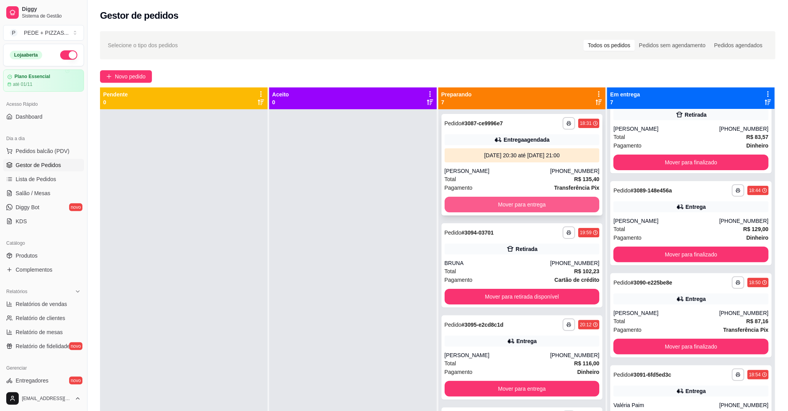
click at [481, 207] on button "Mover para entrega" at bounding box center [522, 205] width 155 height 16
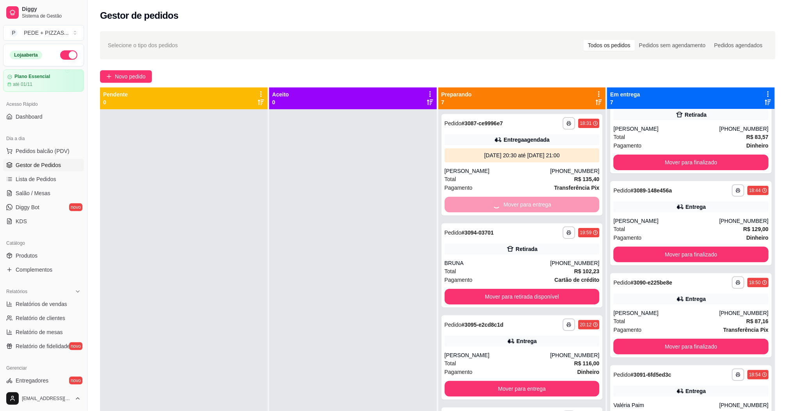
scroll to position [226, 0]
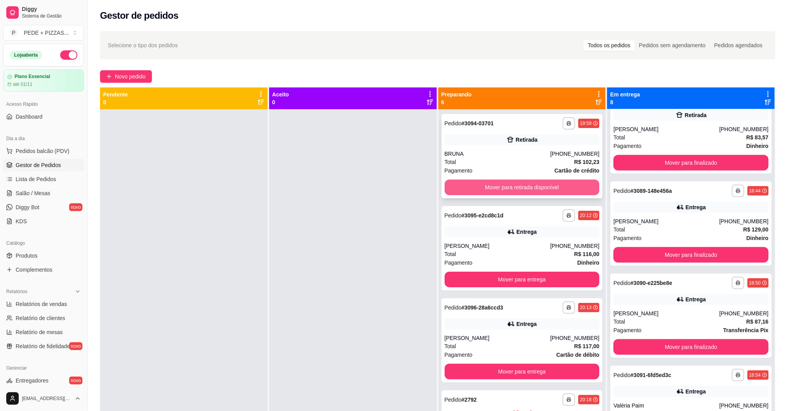
click at [512, 183] on button "Mover para retirada disponível" at bounding box center [522, 188] width 155 height 16
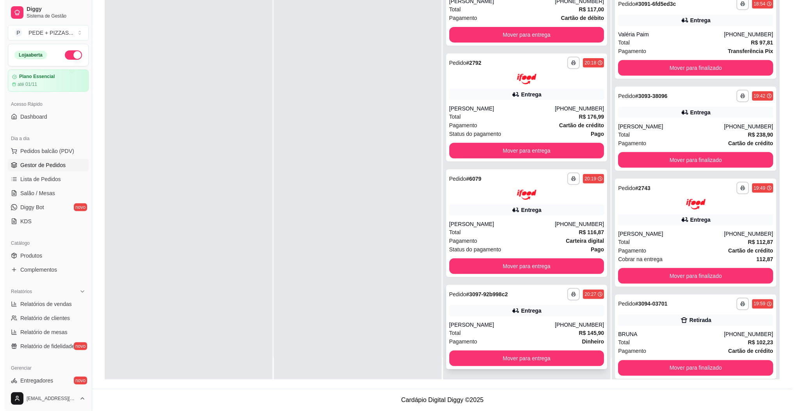
scroll to position [467, 0]
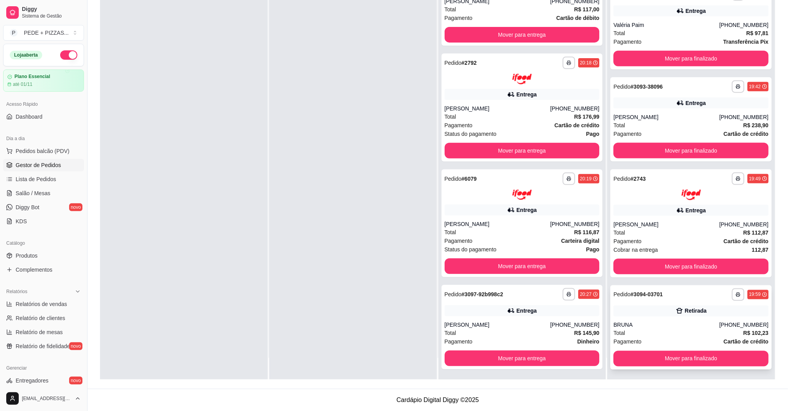
click at [639, 317] on div "**********" at bounding box center [690, 328] width 161 height 84
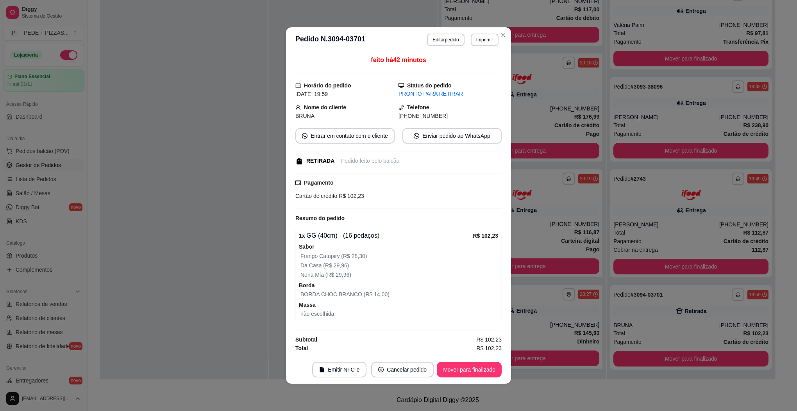
click at [442, 45] on header "**********" at bounding box center [398, 39] width 225 height 25
click at [440, 34] on button "Editar pedido" at bounding box center [445, 40] width 37 height 13
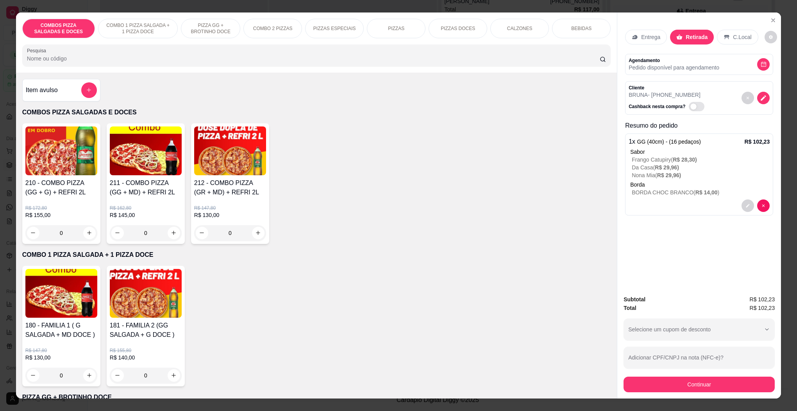
click at [564, 30] on div "BEBIDAS" at bounding box center [581, 29] width 59 height 20
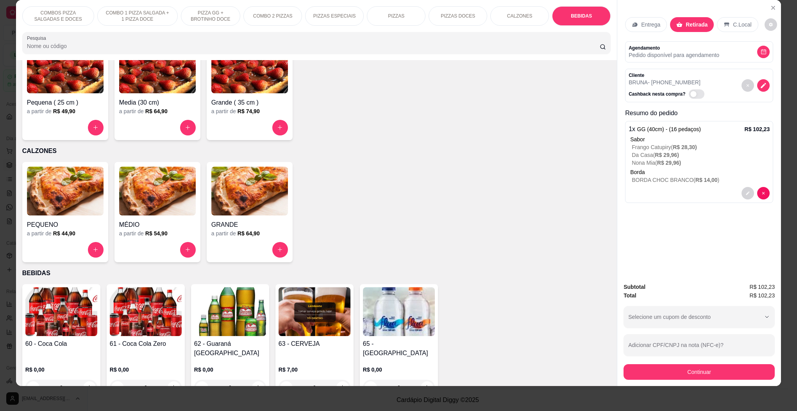
click at [74, 306] on img at bounding box center [61, 312] width 72 height 49
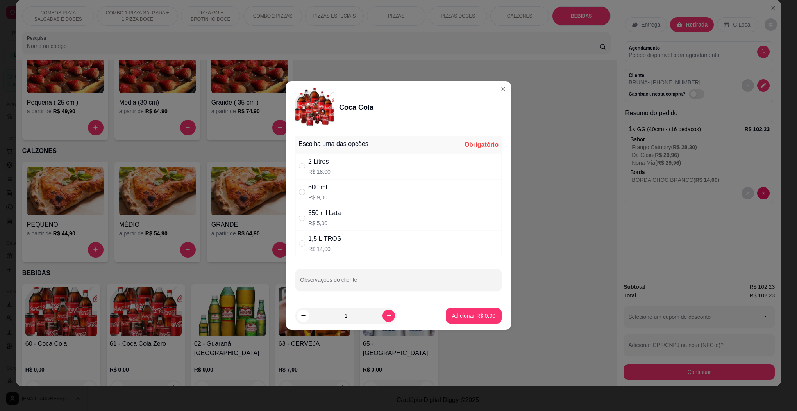
click at [309, 165] on div "2 Litros" at bounding box center [319, 161] width 22 height 9
radio input "true"
click at [450, 315] on p "Adicionar R$ 18,00" at bounding box center [472, 315] width 45 height 7
type input "1"
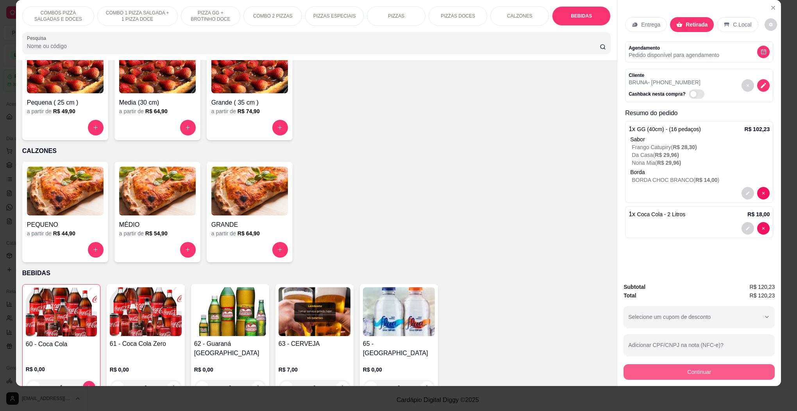
click at [681, 377] on button "Continuar" at bounding box center [699, 373] width 151 height 16
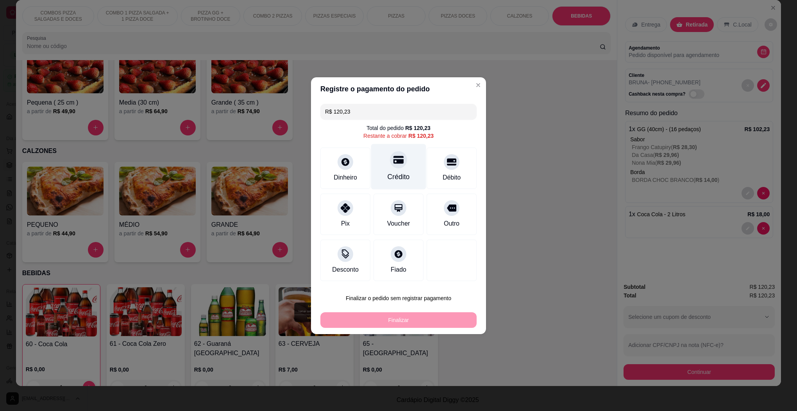
click at [393, 164] on icon at bounding box center [398, 160] width 10 height 10
type input "R$ 0,00"
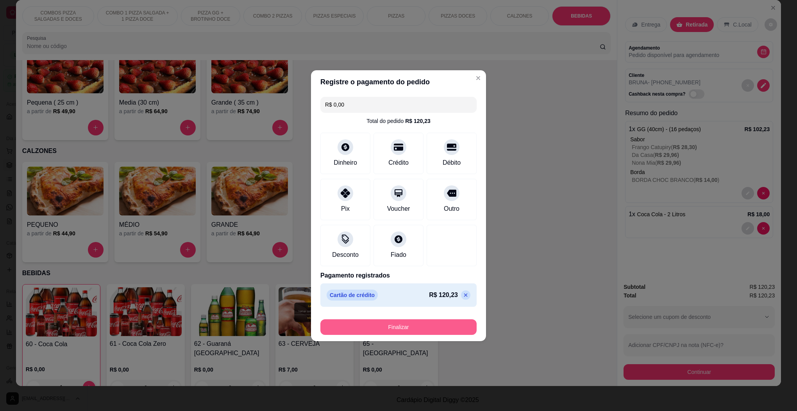
click at [398, 328] on button "Finalizar" at bounding box center [398, 328] width 156 height 16
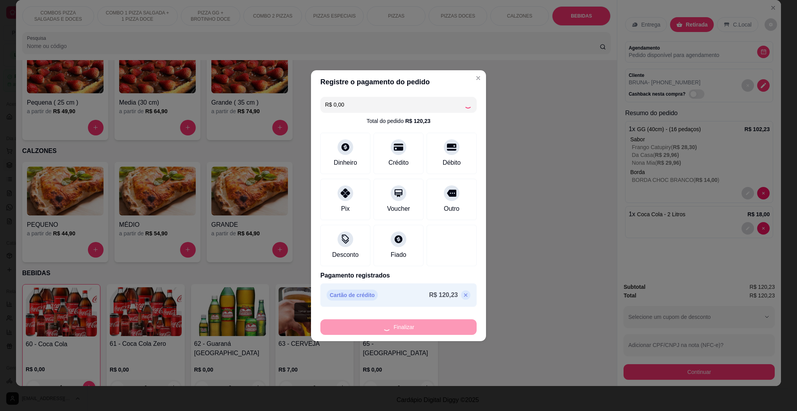
type input "0"
type input "-R$ 120,23"
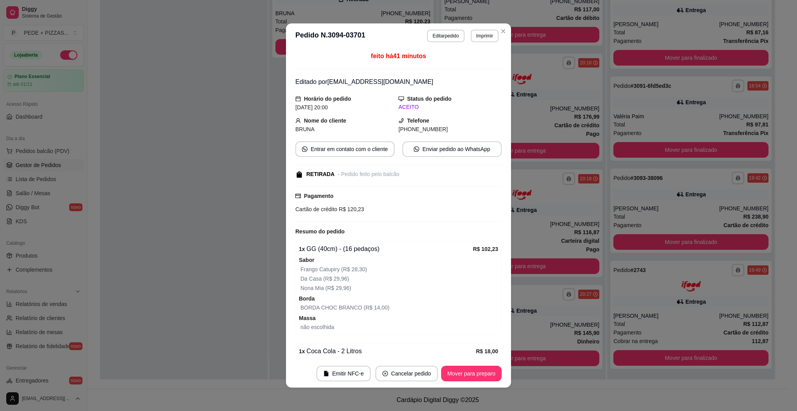
scroll to position [374, 0]
click at [461, 377] on button "Mover para preparo" at bounding box center [471, 374] width 61 height 16
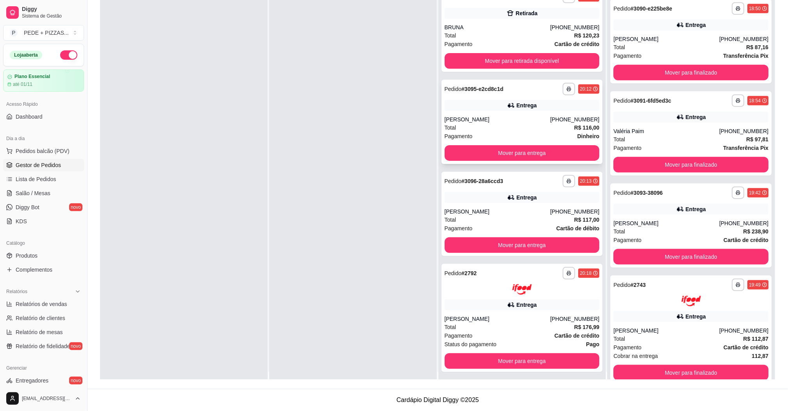
scroll to position [0, 0]
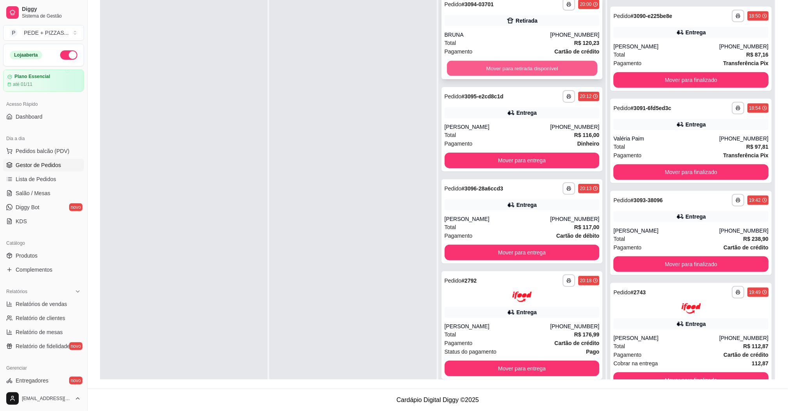
click at [490, 69] on button "Mover para retirada disponível" at bounding box center [522, 68] width 150 height 15
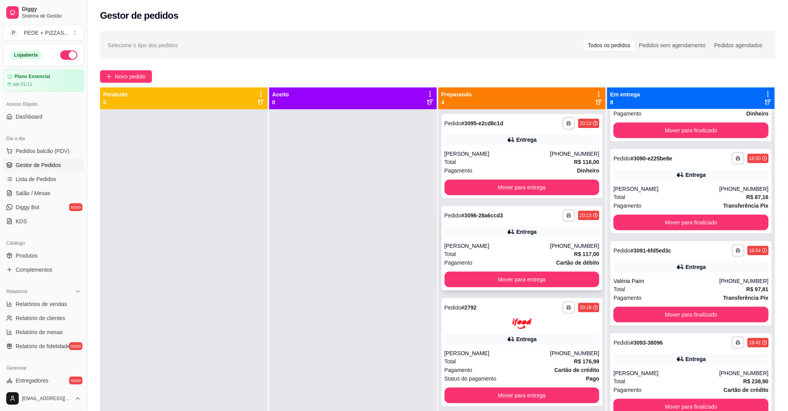
click at [482, 252] on div "Total R$ 117,00" at bounding box center [522, 254] width 155 height 9
click at [487, 183] on button "Mover para entrega" at bounding box center [522, 188] width 155 height 16
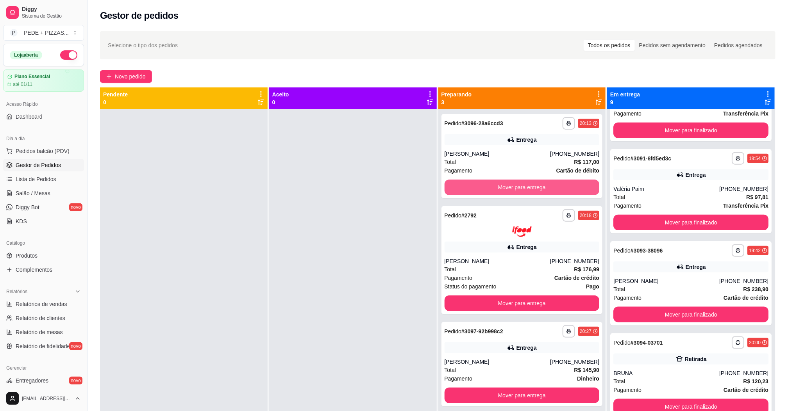
click at [487, 183] on button "Mover para entrega" at bounding box center [522, 188] width 155 height 16
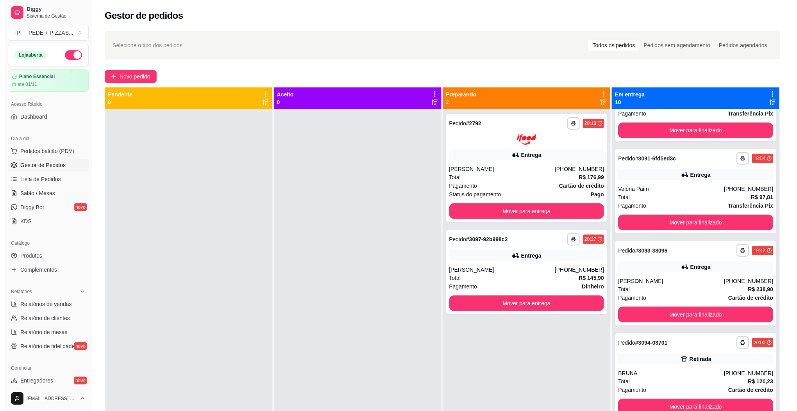
scroll to position [467, 0]
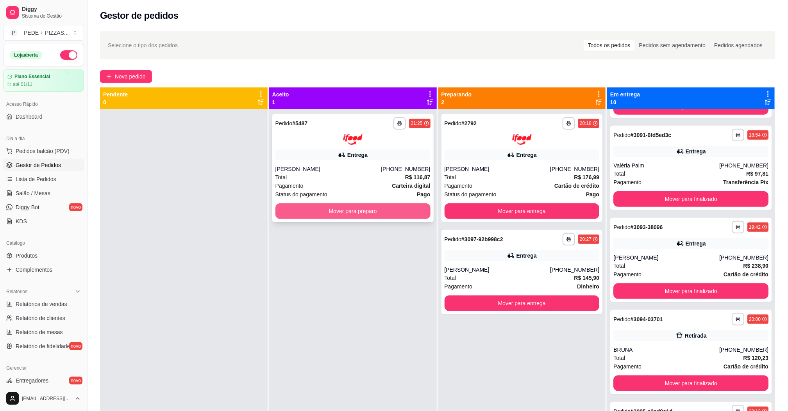
click at [315, 210] on button "Mover para preparo" at bounding box center [352, 212] width 155 height 16
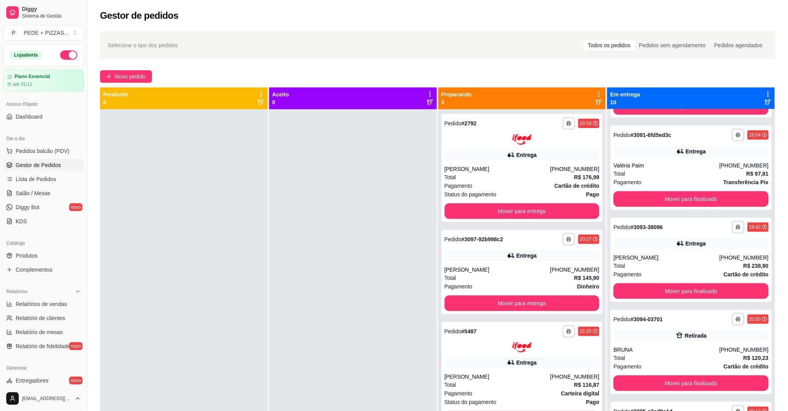
click at [531, 390] on div "Pagamento Carteira digital" at bounding box center [522, 394] width 155 height 9
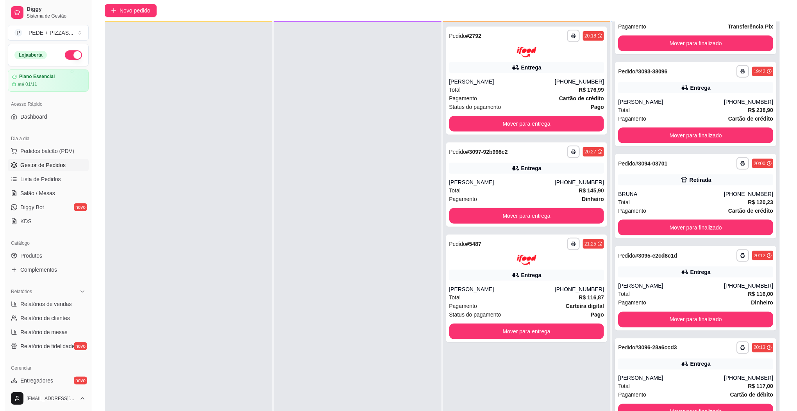
scroll to position [120, 0]
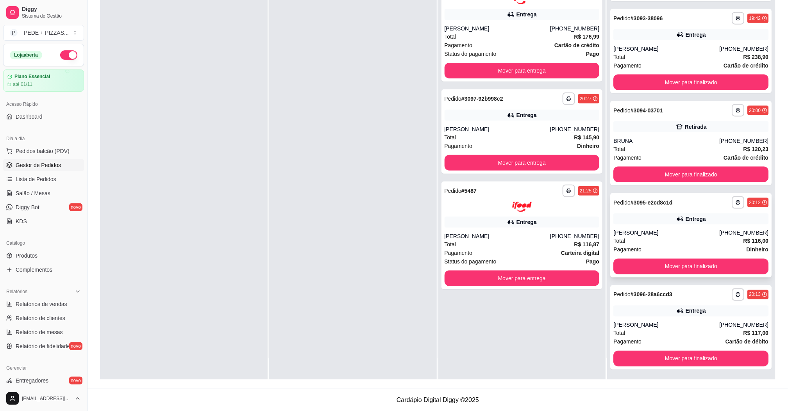
click at [720, 225] on div "**********" at bounding box center [690, 235] width 161 height 84
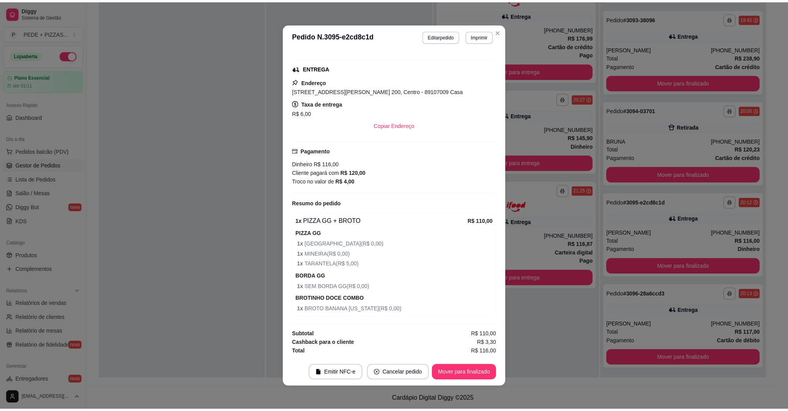
scroll to position [97, 0]
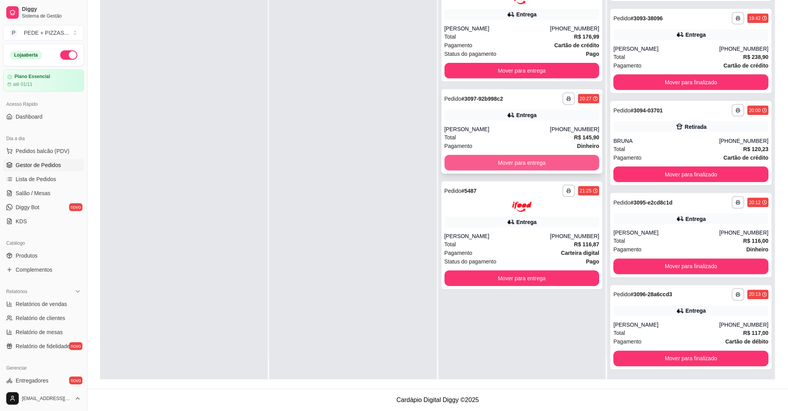
click at [476, 156] on button "Mover para entrega" at bounding box center [522, 163] width 155 height 16
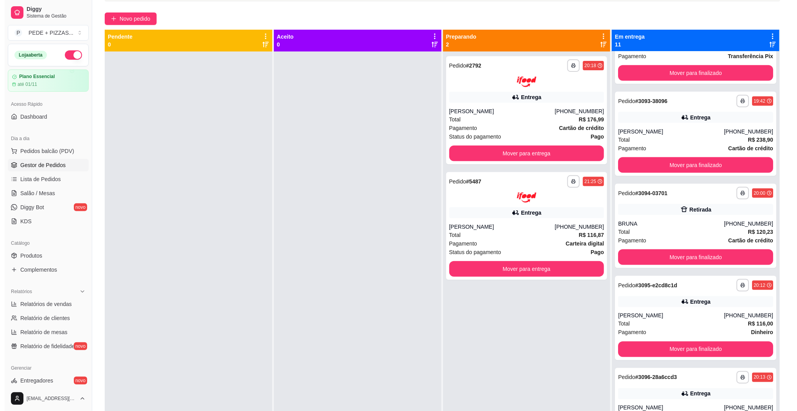
scroll to position [0, 0]
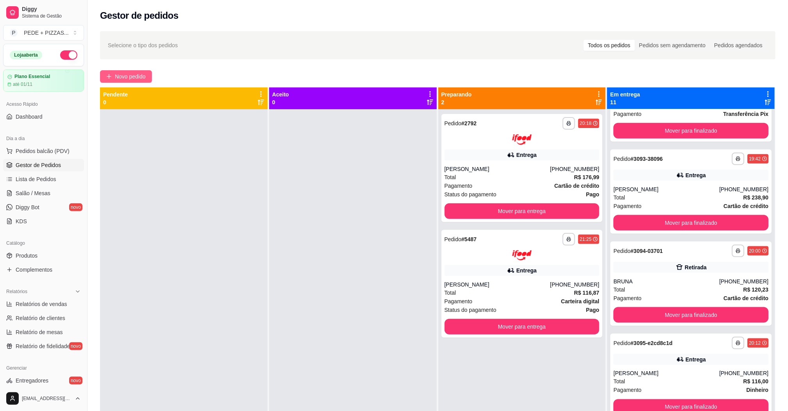
click at [113, 77] on button "Novo pedido" at bounding box center [126, 76] width 52 height 13
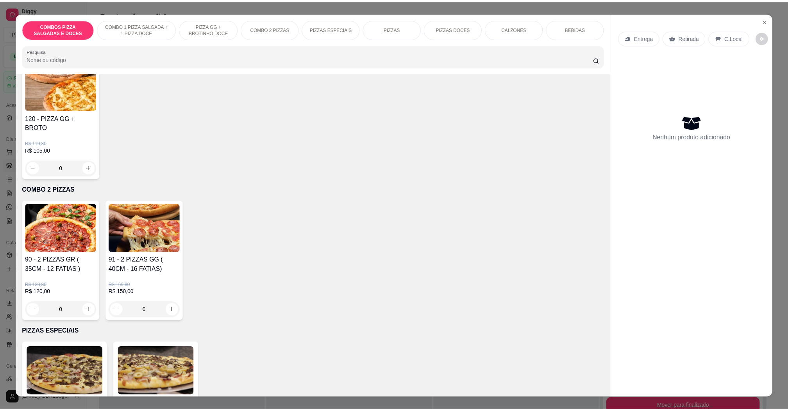
scroll to position [352, 0]
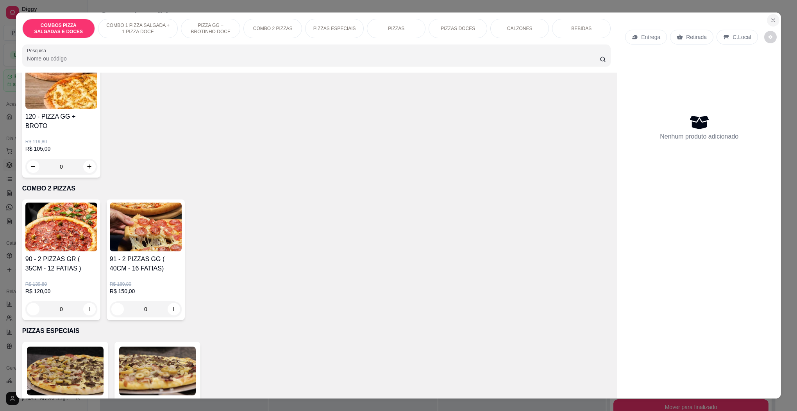
click at [772, 21] on icon "Close" at bounding box center [773, 20] width 3 height 3
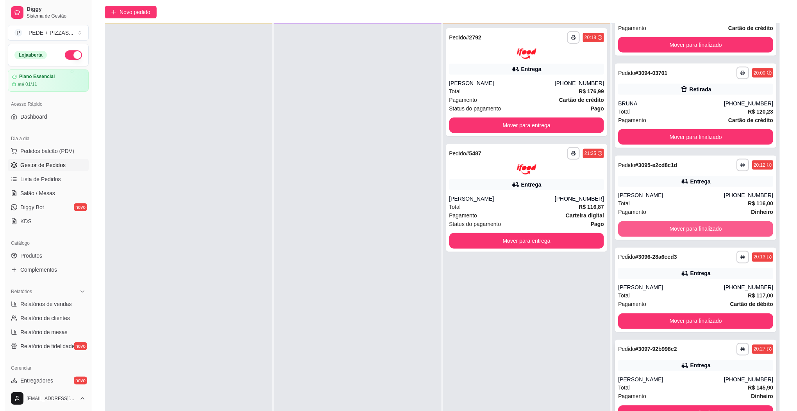
scroll to position [120, 0]
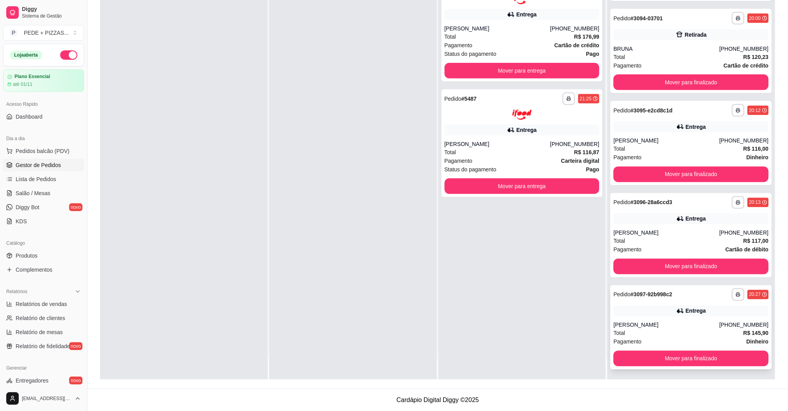
click at [678, 316] on div "**********" at bounding box center [690, 328] width 161 height 84
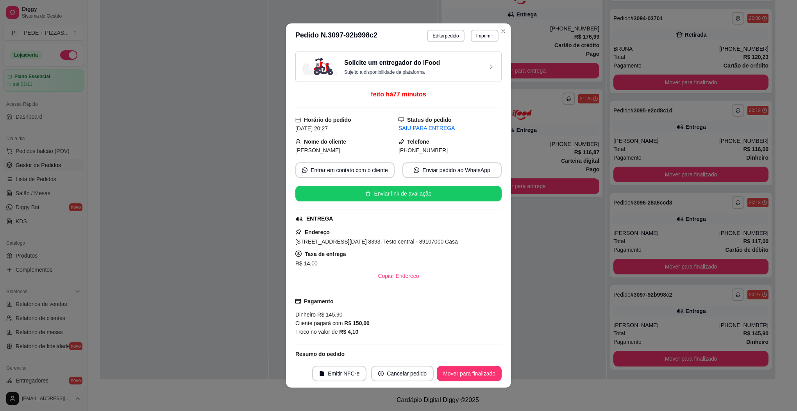
scroll to position [117, 0]
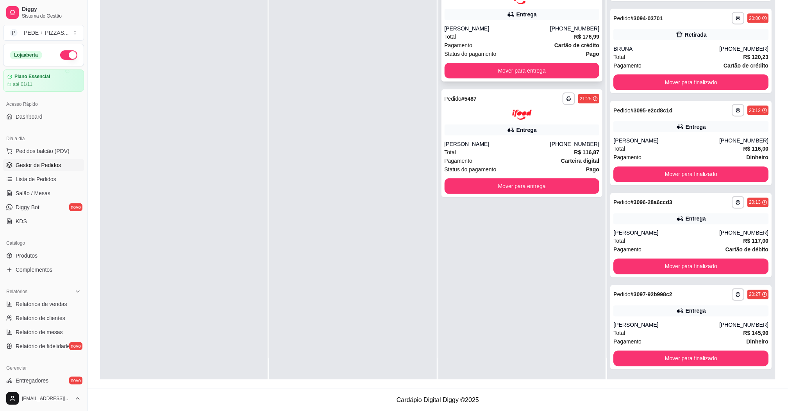
click at [482, 30] on div "[PERSON_NAME]" at bounding box center [498, 29] width 106 height 8
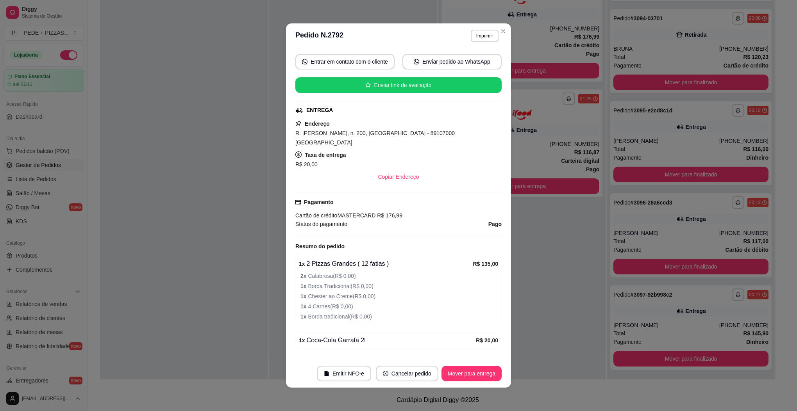
scroll to position [108, 0]
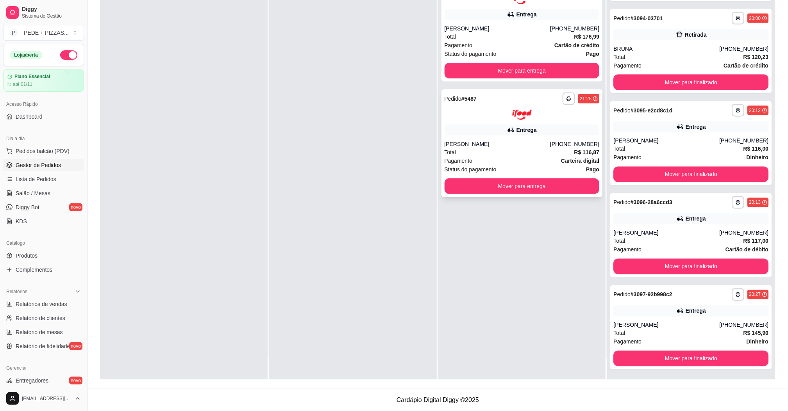
click at [536, 152] on div "Total R$ 116,87" at bounding box center [522, 152] width 155 height 9
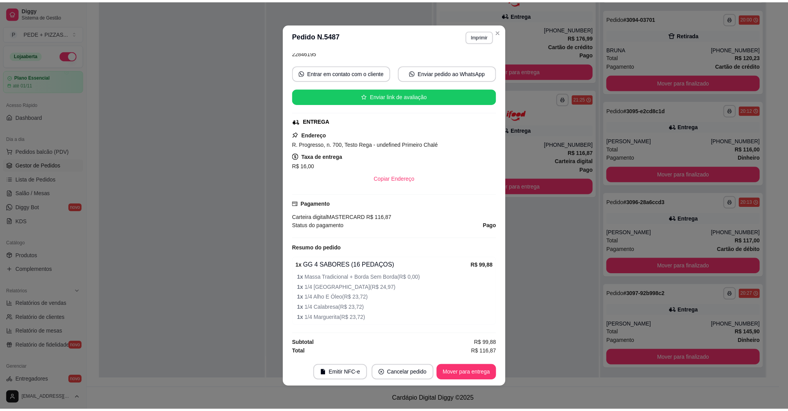
scroll to position [2, 0]
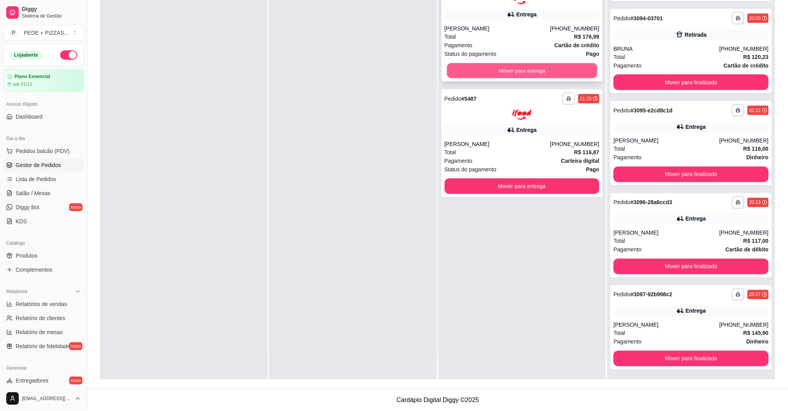
click at [545, 73] on button "Mover para entrega" at bounding box center [522, 70] width 150 height 15
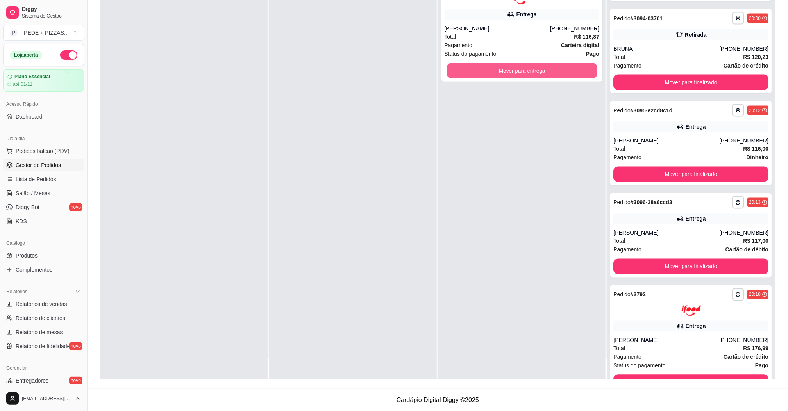
click at [545, 73] on button "Mover para entrega" at bounding box center [522, 70] width 150 height 15
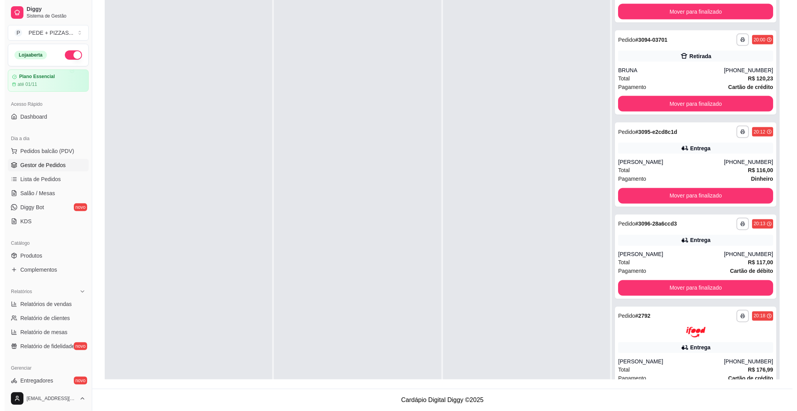
scroll to position [0, 0]
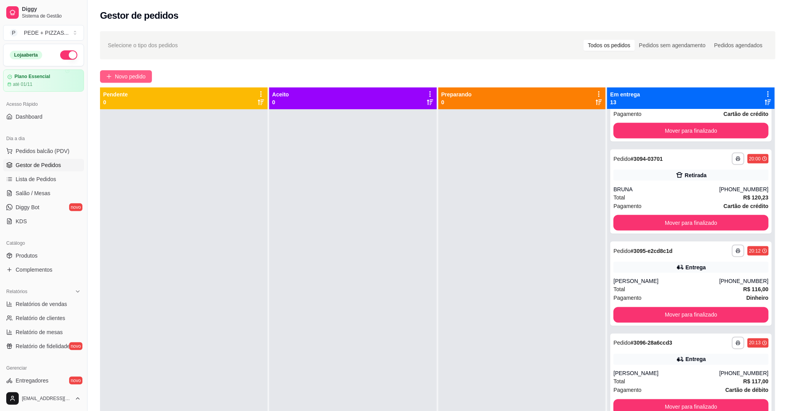
click at [141, 70] on button "Novo pedido" at bounding box center [126, 76] width 52 height 13
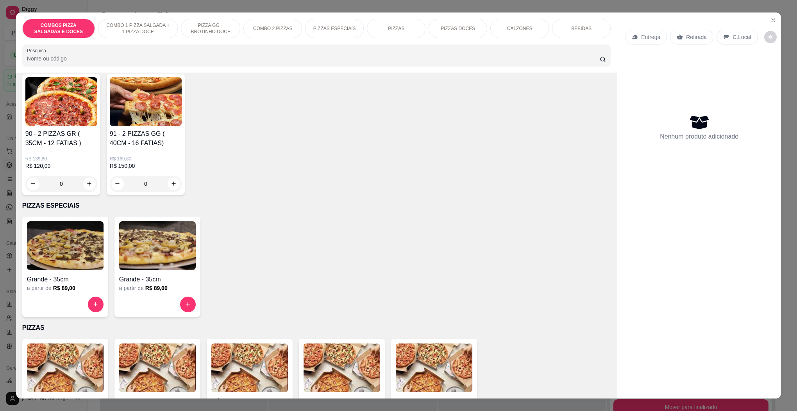
scroll to position [762, 0]
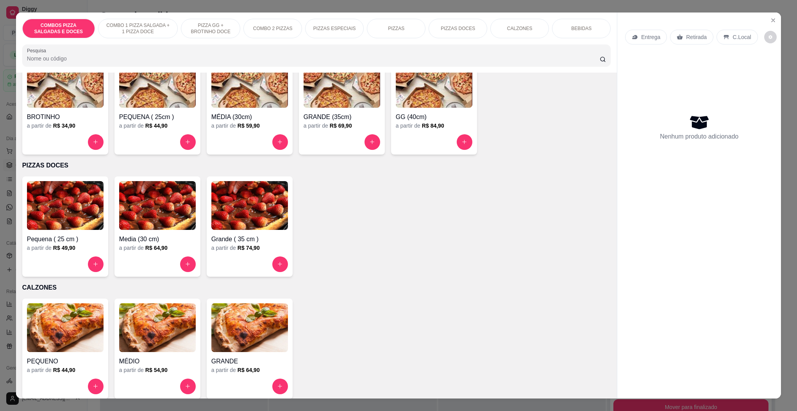
click at [263, 134] on div at bounding box center [249, 142] width 77 height 16
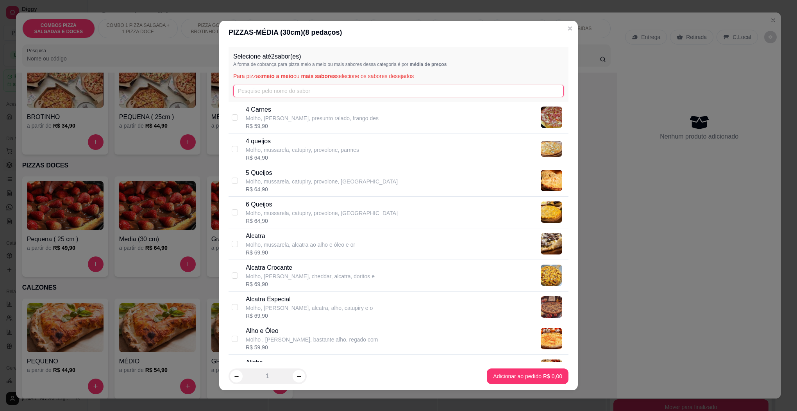
click at [279, 94] on input "text" at bounding box center [398, 91] width 331 height 13
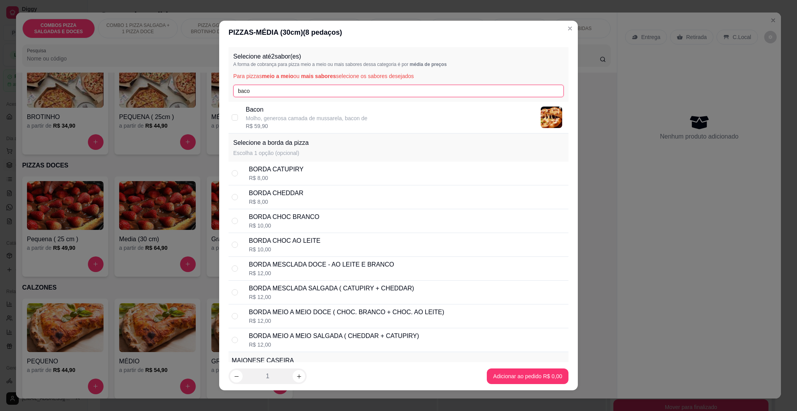
type input "baco"
click at [278, 116] on p "Molho, generosa camada de mussarela, bacon de" at bounding box center [307, 118] width 122 height 8
checkbox input "true"
click at [277, 87] on input "baco" at bounding box center [398, 91] width 331 height 13
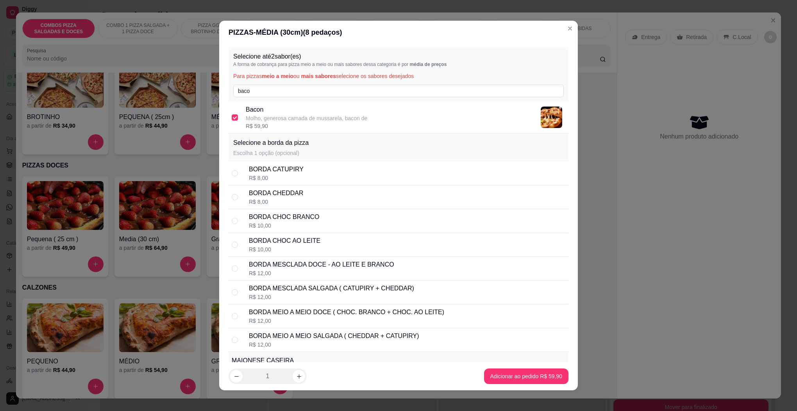
click at [238, 223] on div "BORDA CHOC BRANCO R$ 10,00" at bounding box center [399, 221] width 340 height 24
radio input "true"
click at [281, 87] on input "baco" at bounding box center [398, 91] width 331 height 13
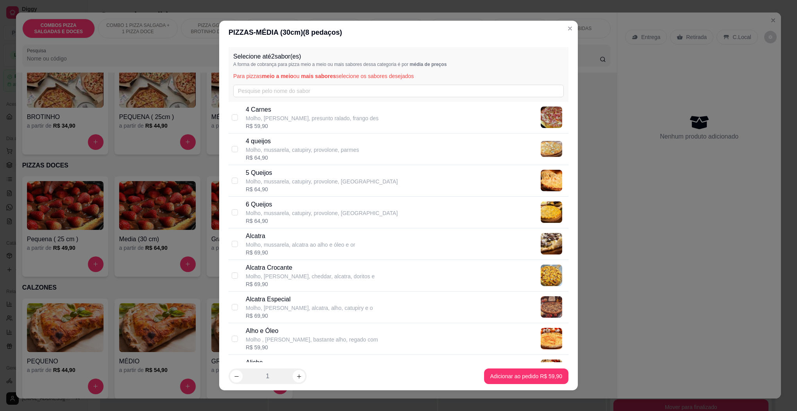
click at [472, 61] on p "A forma de cobrança para pizza meio a meio ou mais sabores dessa categoria é po…" at bounding box center [398, 64] width 331 height 6
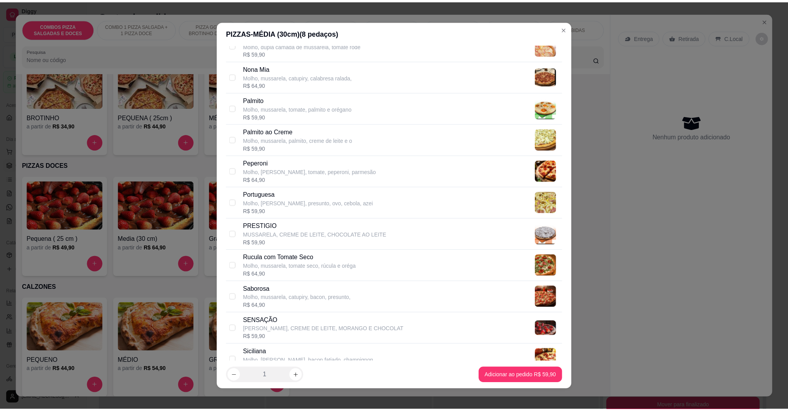
scroll to position [1817, 0]
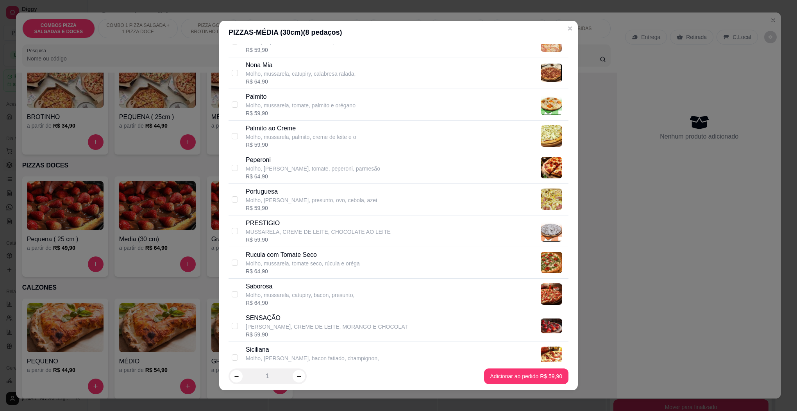
click at [371, 212] on div "Portuguesa Molho, mussarela, presunto, ovo, cebola, azei R$ 59,90" at bounding box center [406, 199] width 320 height 25
checkbox input "true"
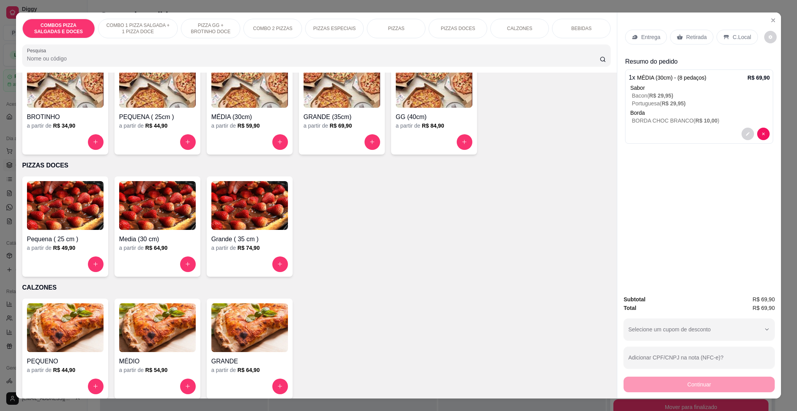
click at [685, 42] on div "Retirada" at bounding box center [691, 37] width 43 height 15
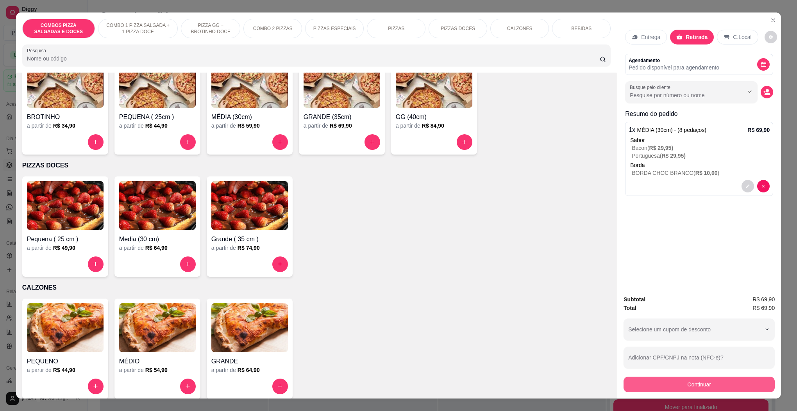
click at [652, 381] on button "Continuar" at bounding box center [699, 385] width 151 height 16
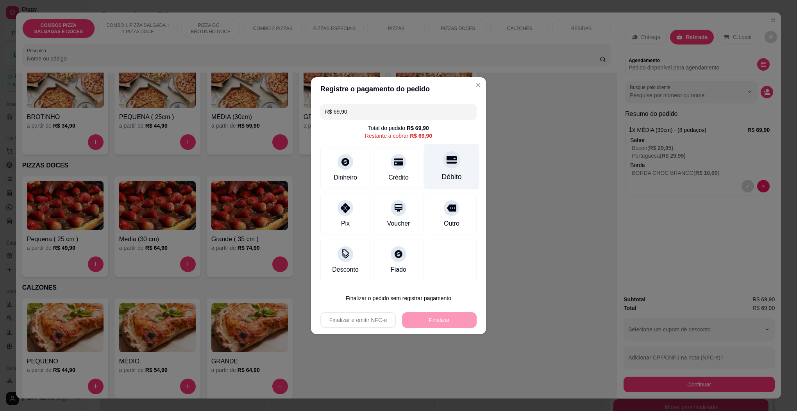
click at [446, 172] on div "Débito" at bounding box center [452, 177] width 20 height 10
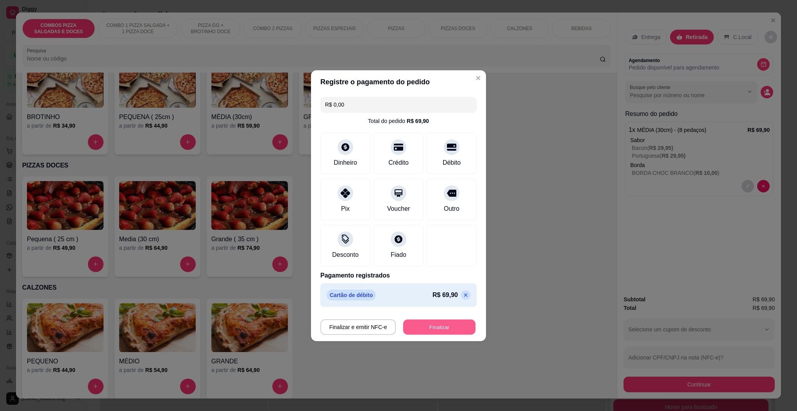
click at [433, 327] on button "Finalizar" at bounding box center [439, 327] width 72 height 15
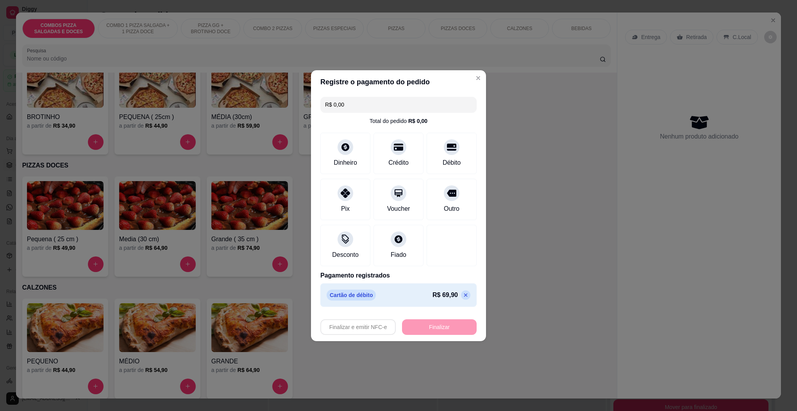
type input "-R$ 69,90"
